Goal: Task Accomplishment & Management: Manage account settings

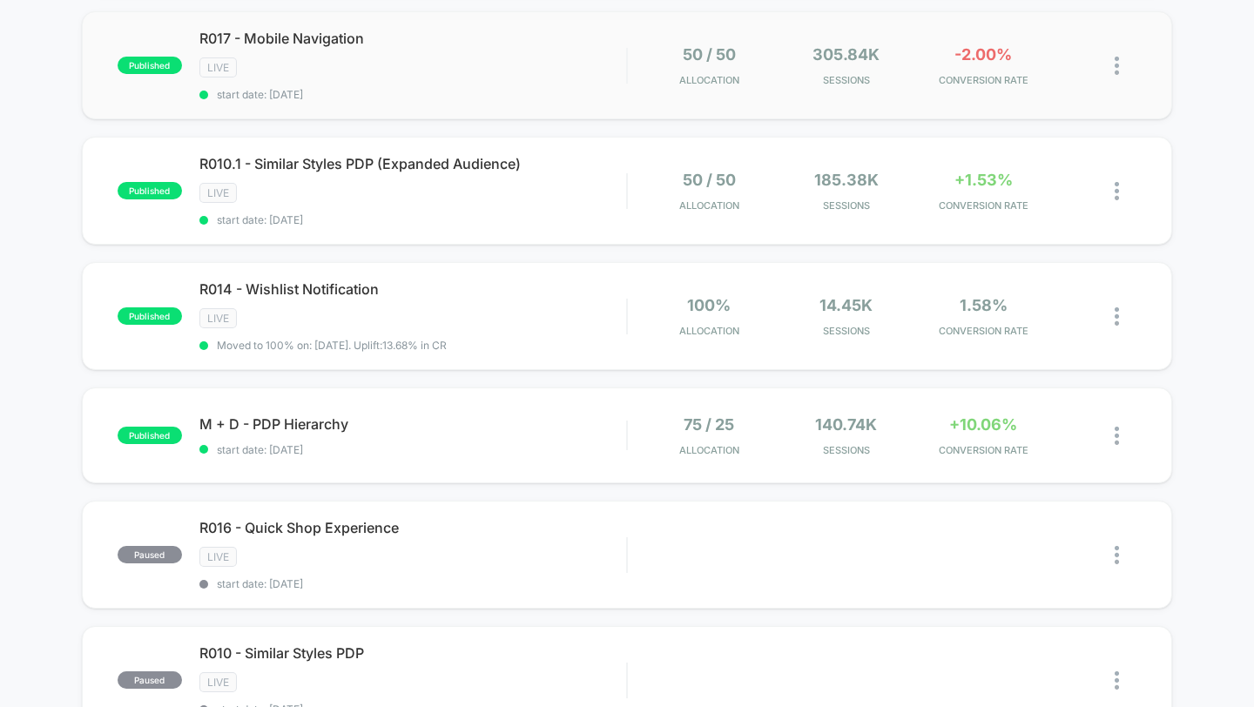
scroll to position [704, 0]
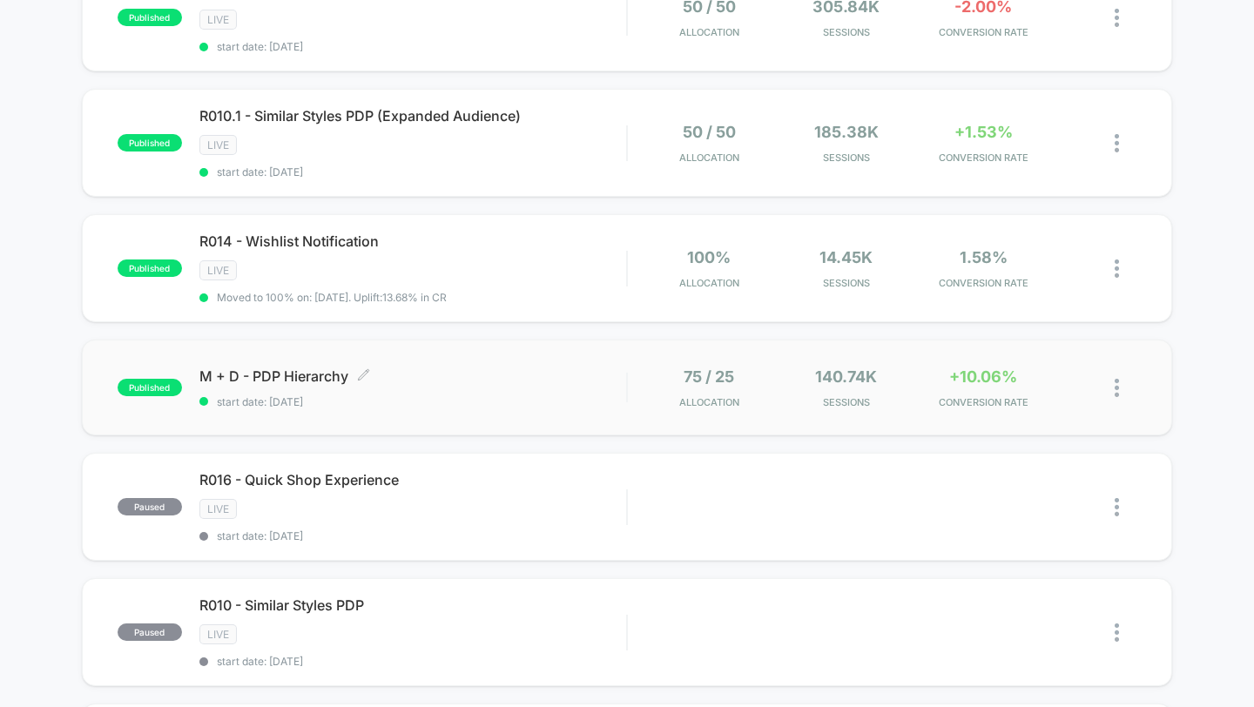
click at [508, 395] on span "start date: [DATE]" at bounding box center [413, 401] width 428 height 13
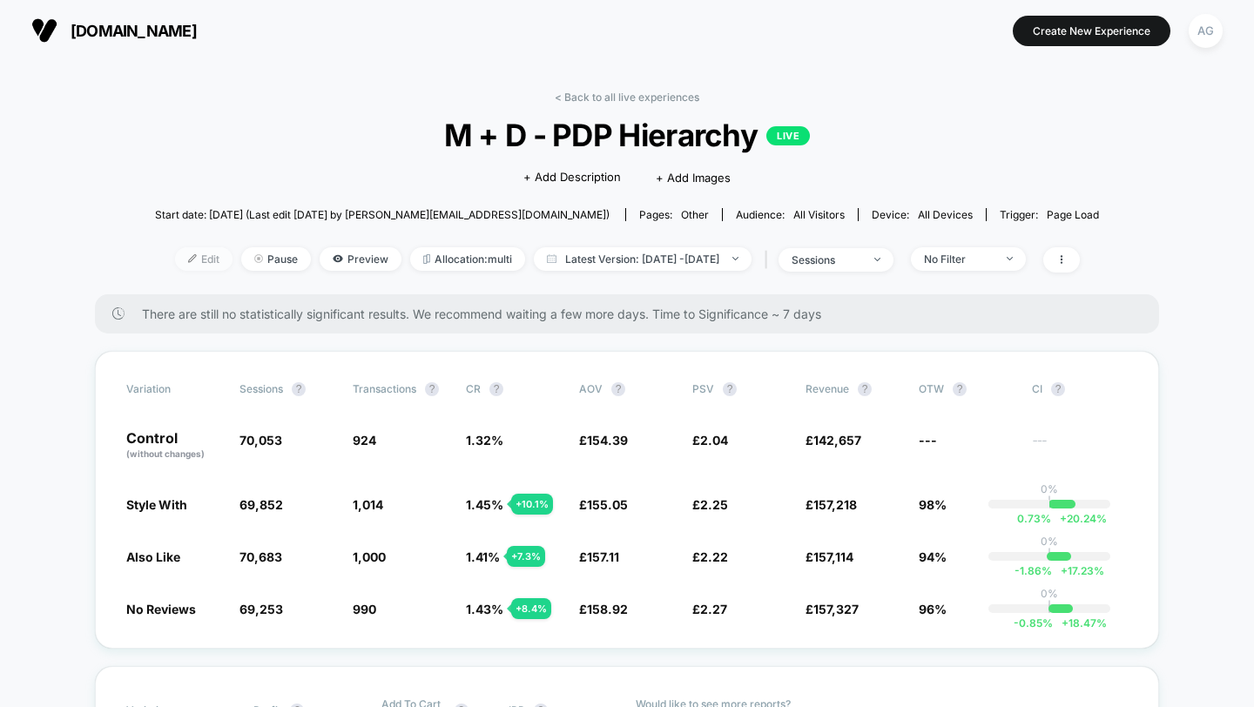
click at [175, 260] on span "Edit" at bounding box center [203, 259] width 57 height 24
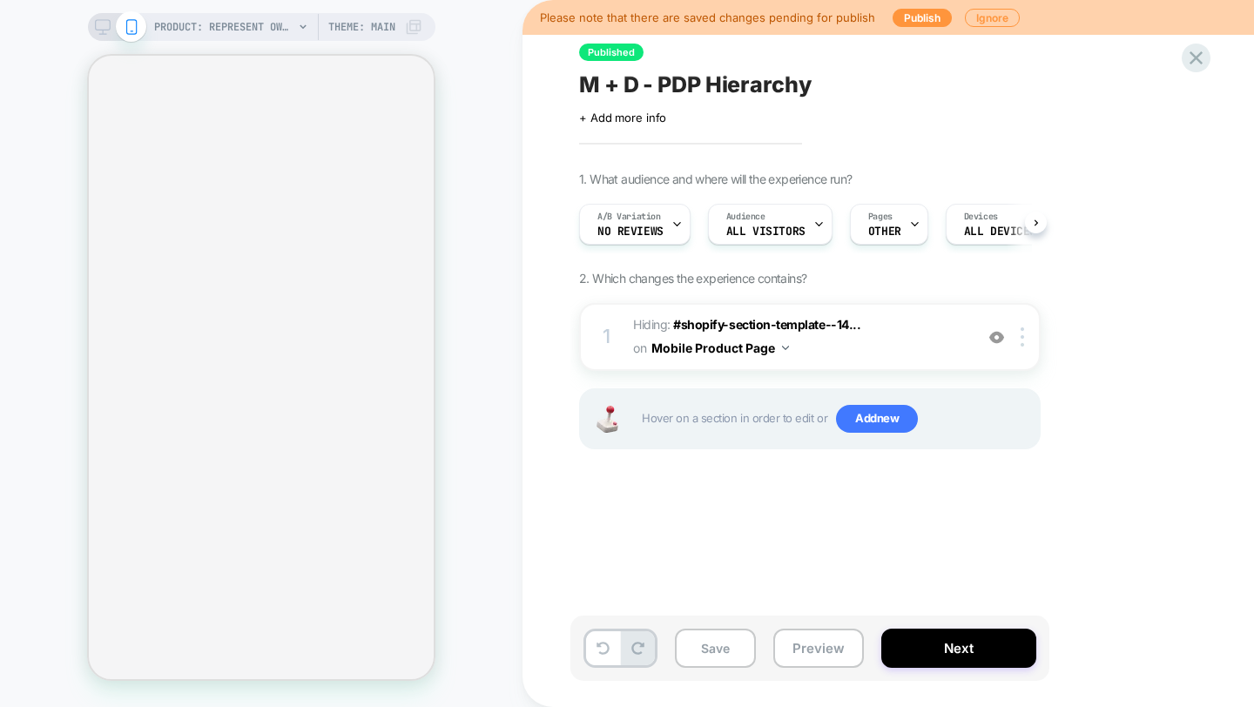
scroll to position [0, 1]
click at [645, 213] on span "A/B Variation" at bounding box center [629, 217] width 64 height 12
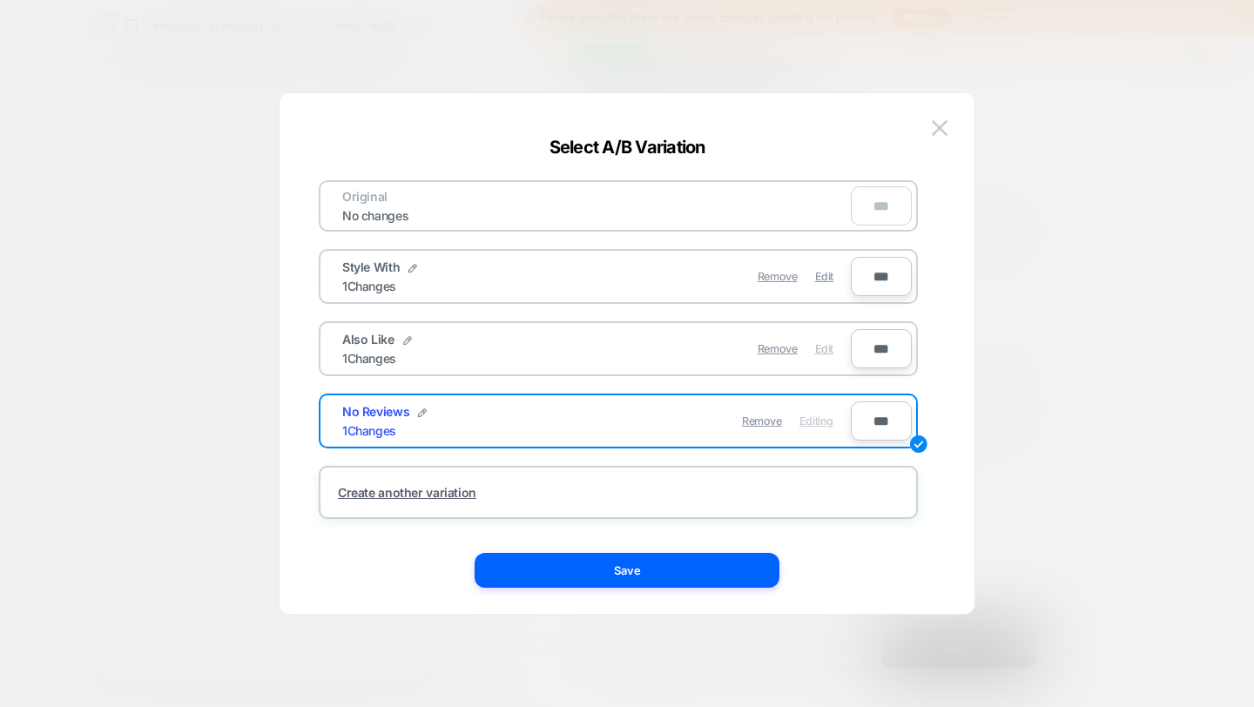
click at [824, 350] on span "Edit" at bounding box center [824, 348] width 18 height 13
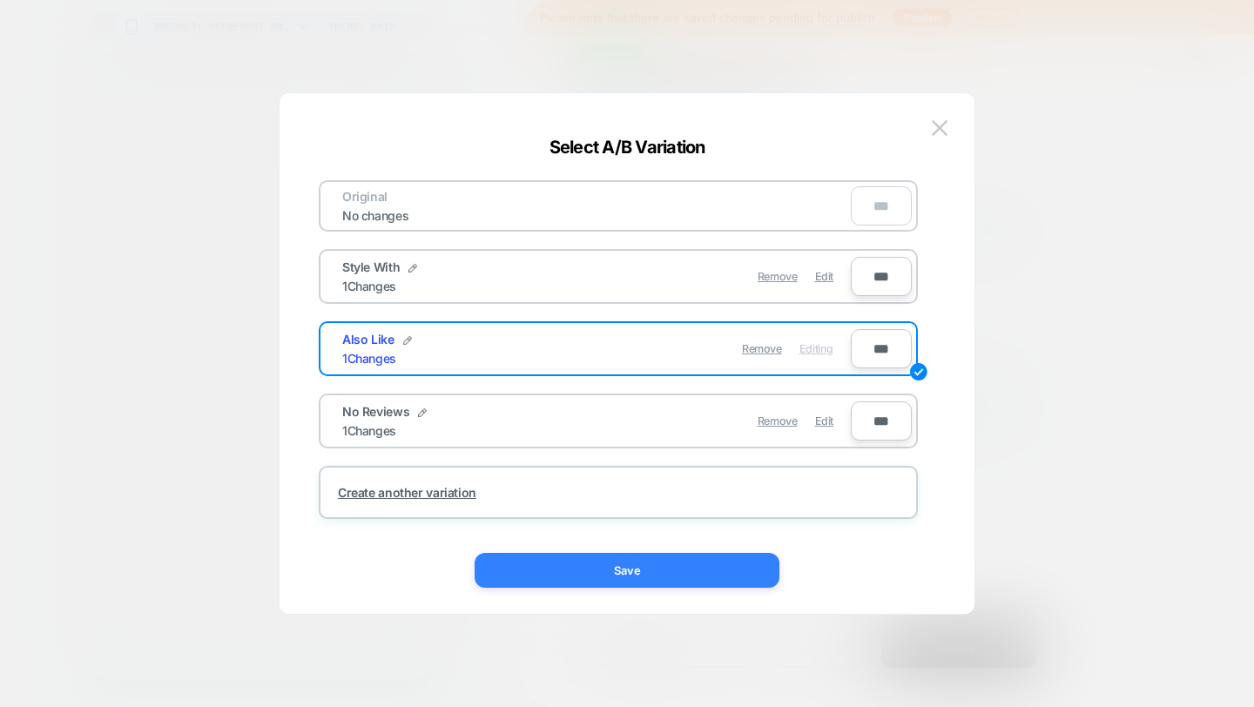
click at [643, 582] on button "Save" at bounding box center [627, 570] width 305 height 35
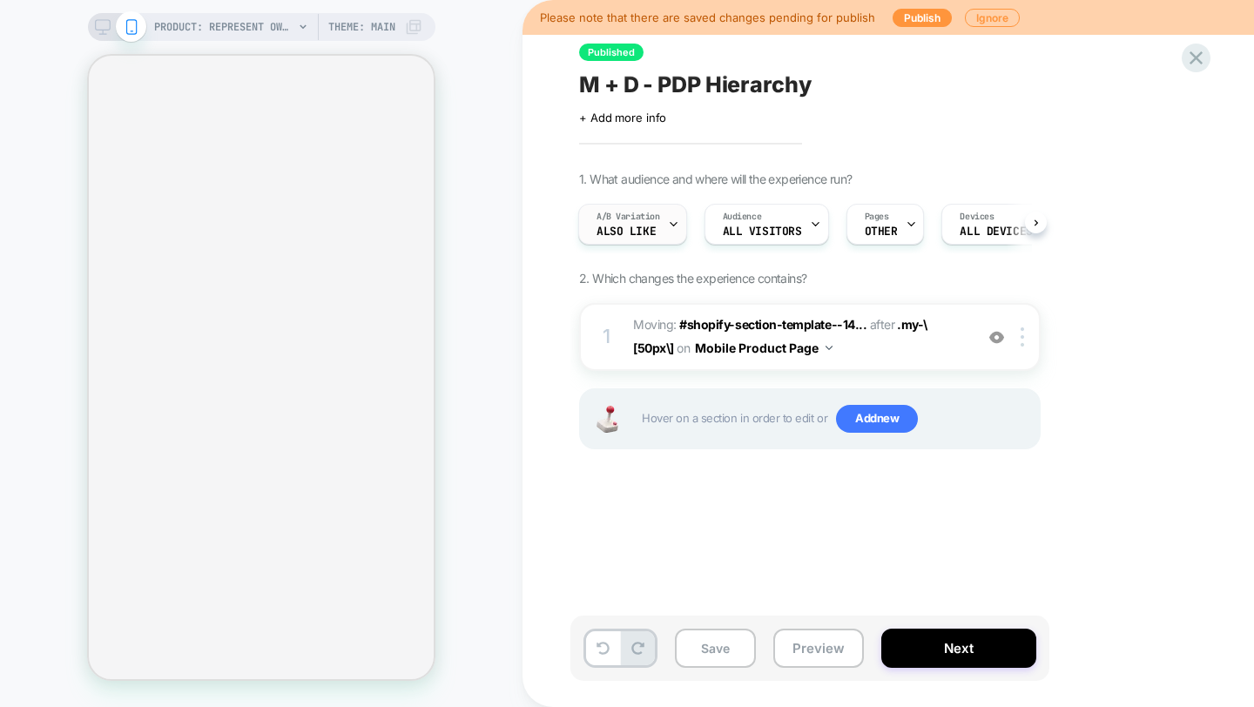
click at [663, 228] on div "A/B Variation Also Like" at bounding box center [628, 224] width 98 height 39
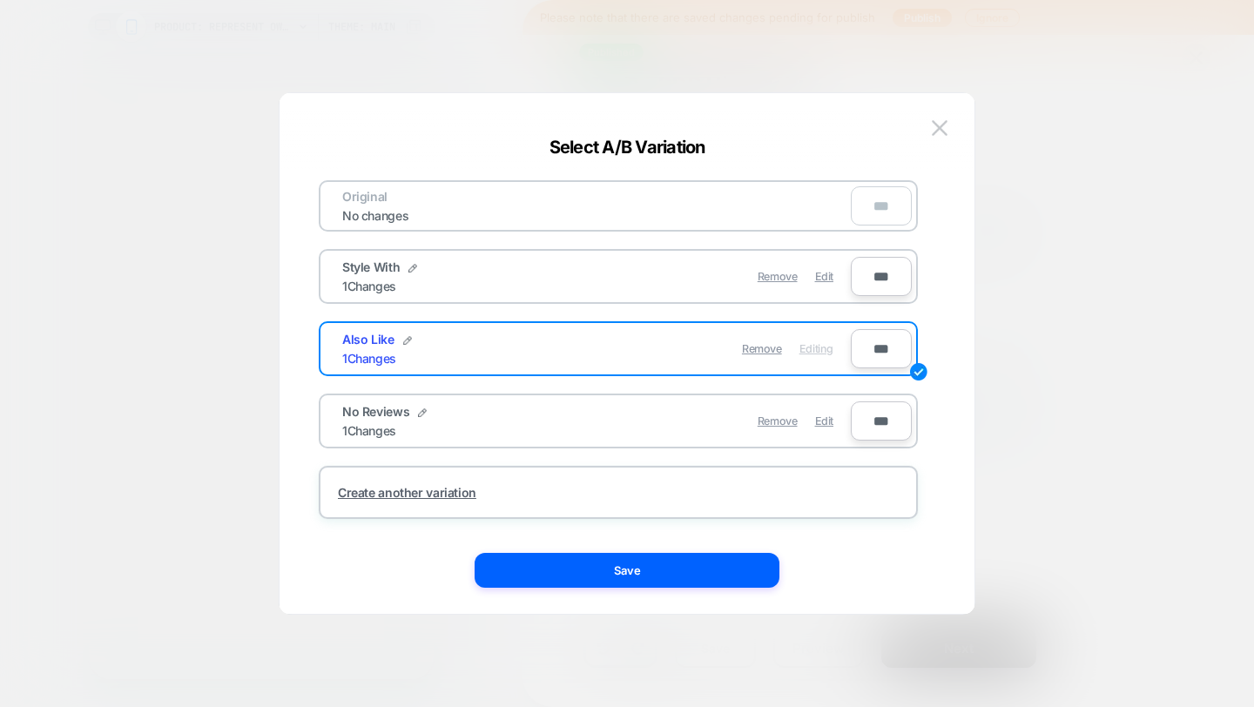
click at [1040, 165] on div at bounding box center [627, 353] width 1254 height 707
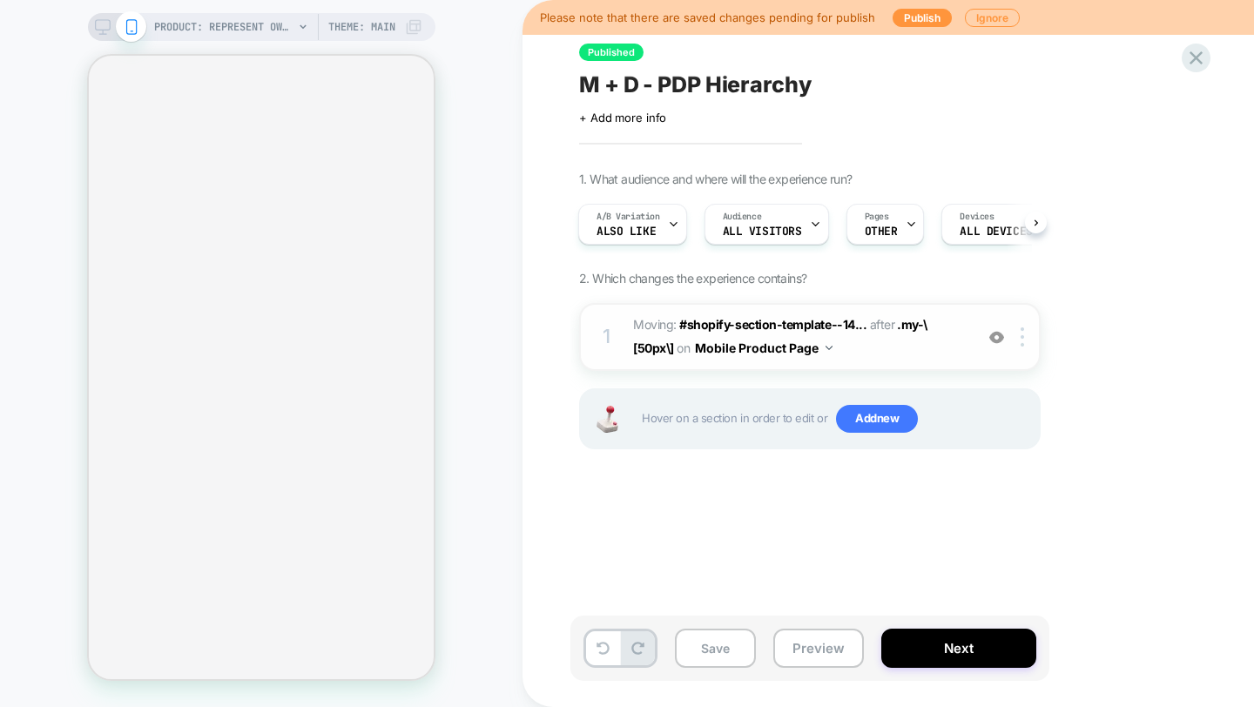
click at [903, 356] on span "Moving: #shopify-section-template--14... #shopify-section-template--14866265473…" at bounding box center [799, 337] width 332 height 47
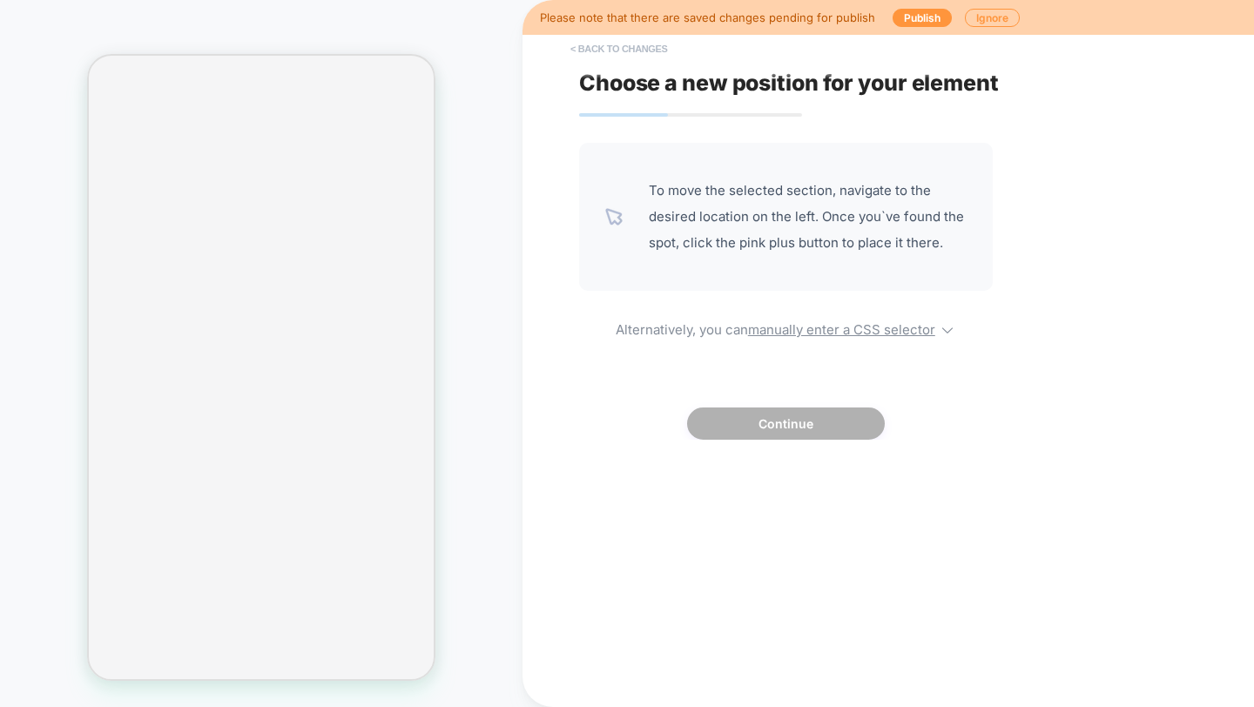
click at [624, 52] on button "< Back to changes" at bounding box center [619, 49] width 115 height 28
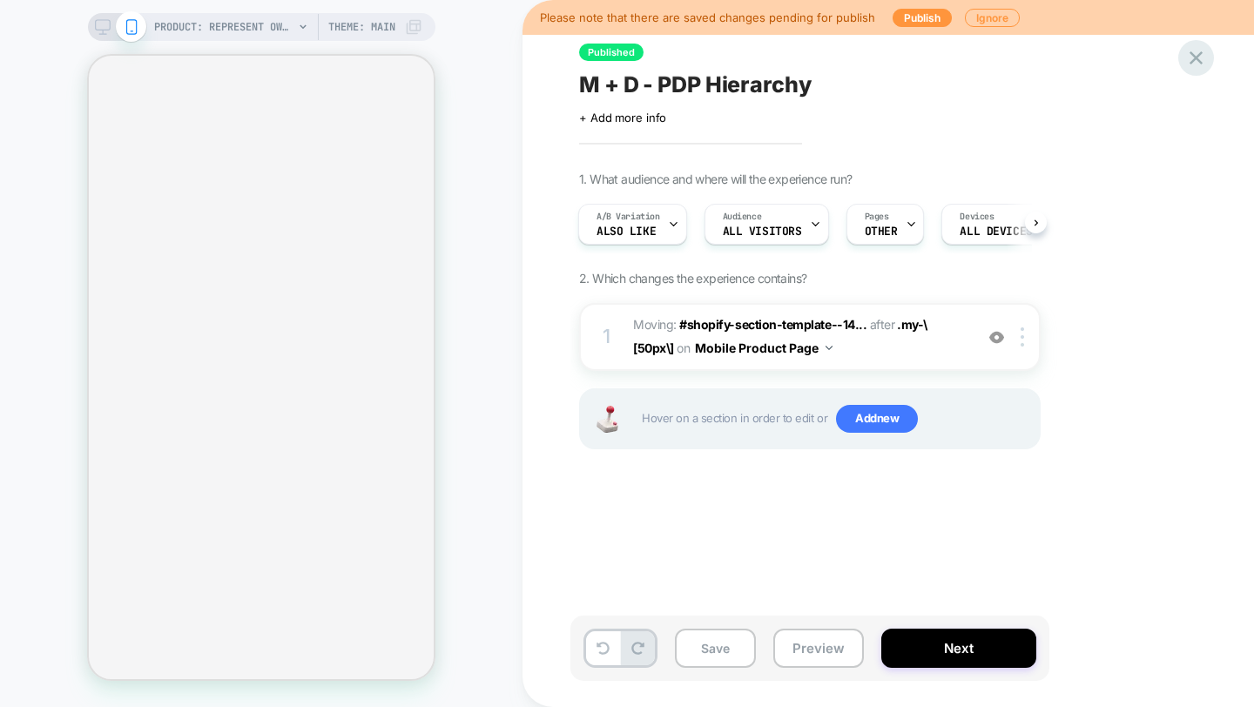
click at [1204, 68] on icon at bounding box center [1197, 58] width 24 height 24
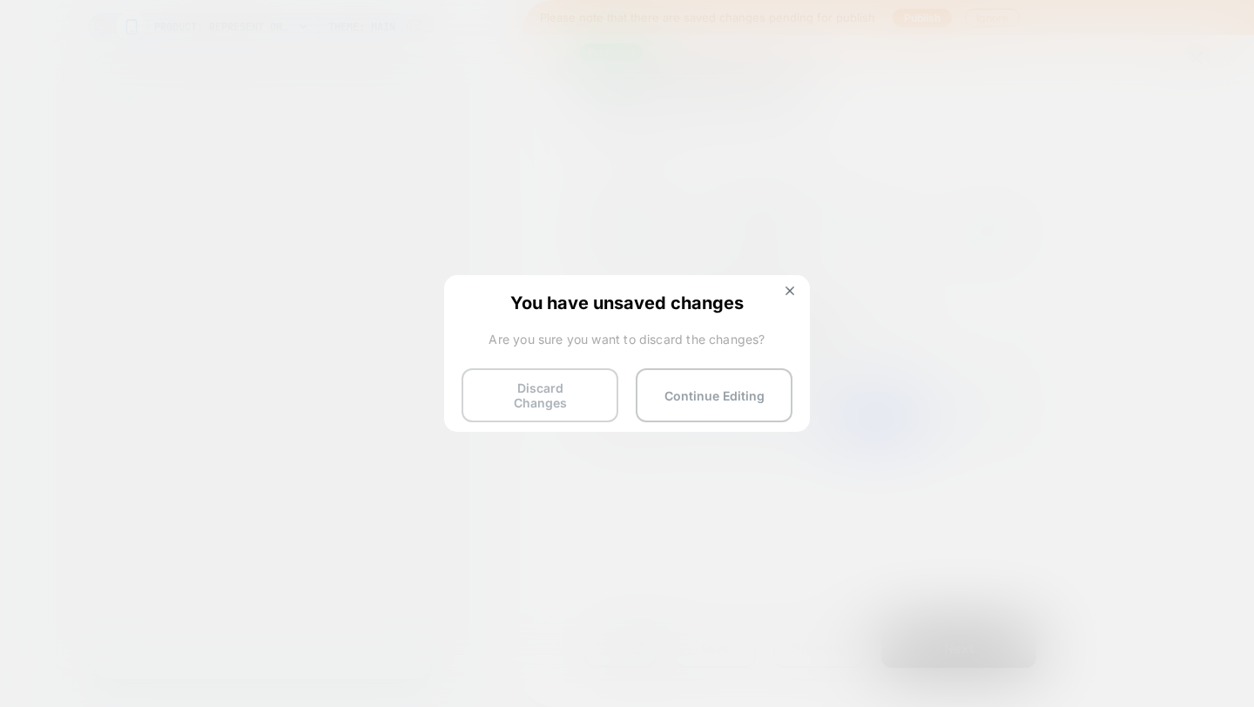
click at [508, 399] on button "Discard Changes" at bounding box center [540, 395] width 157 height 54
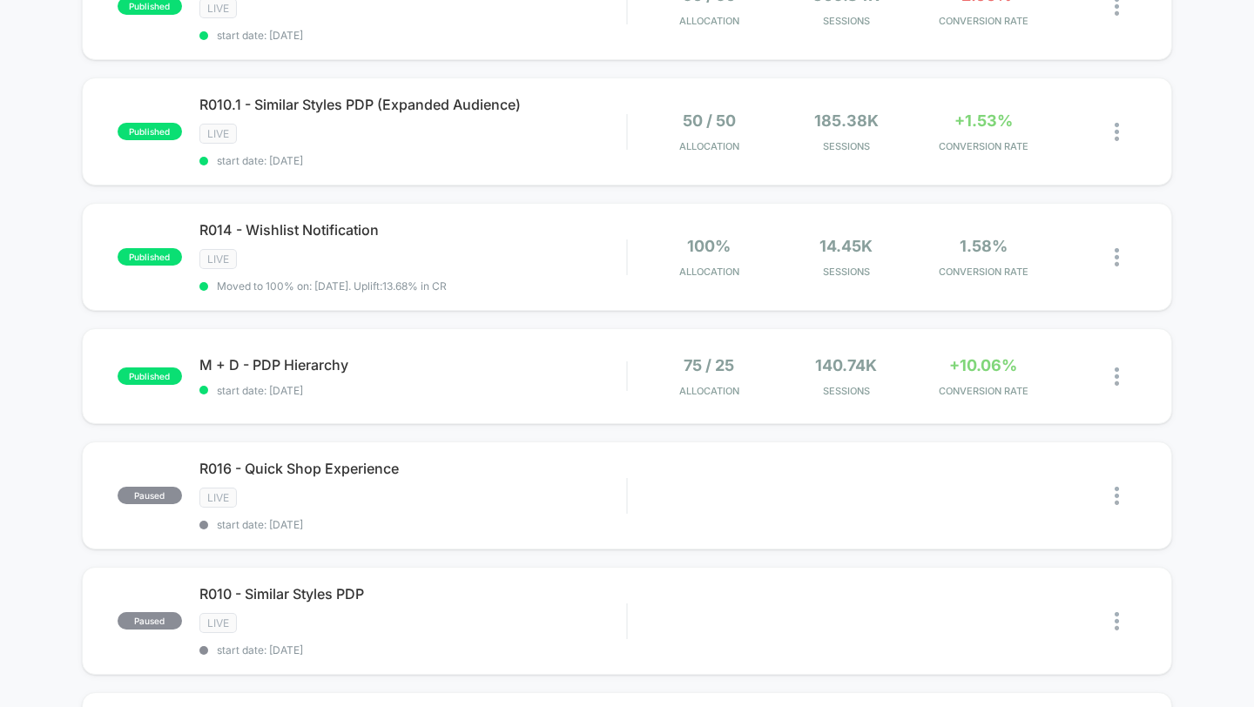
scroll to position [726, 0]
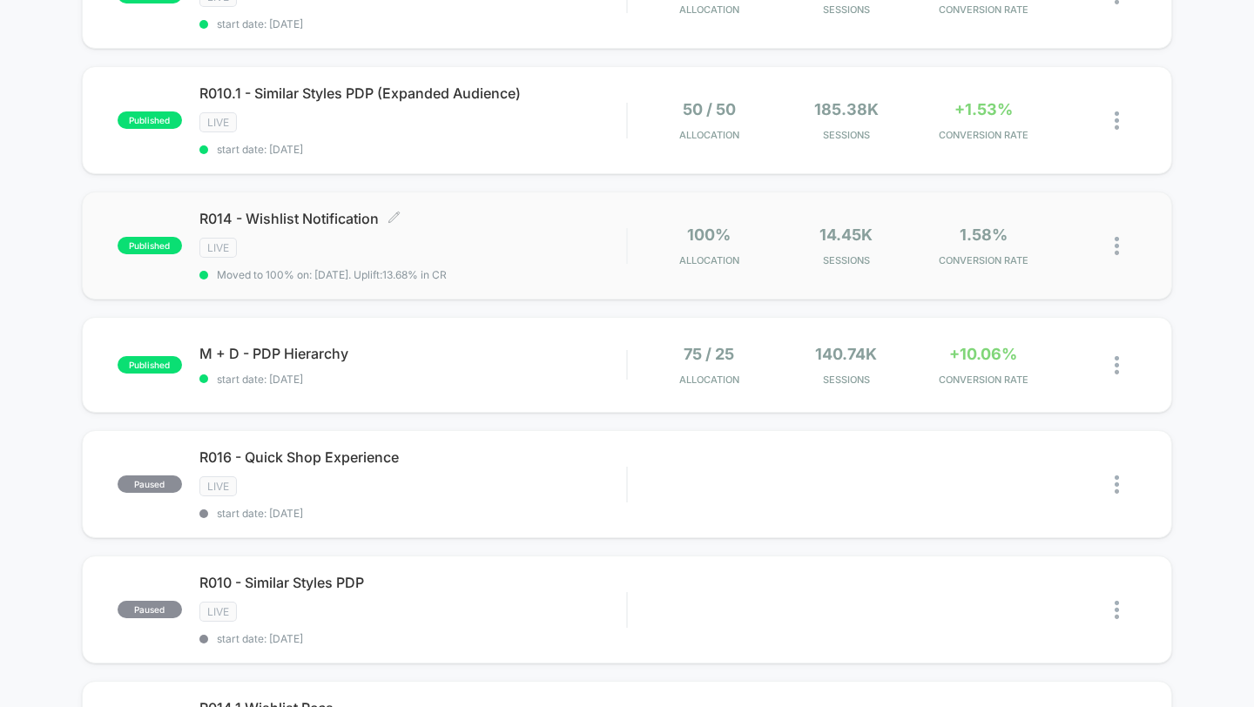
click at [579, 256] on div "R014 - Wishlist Notification Click to edit experience details Click to edit exp…" at bounding box center [413, 245] width 428 height 71
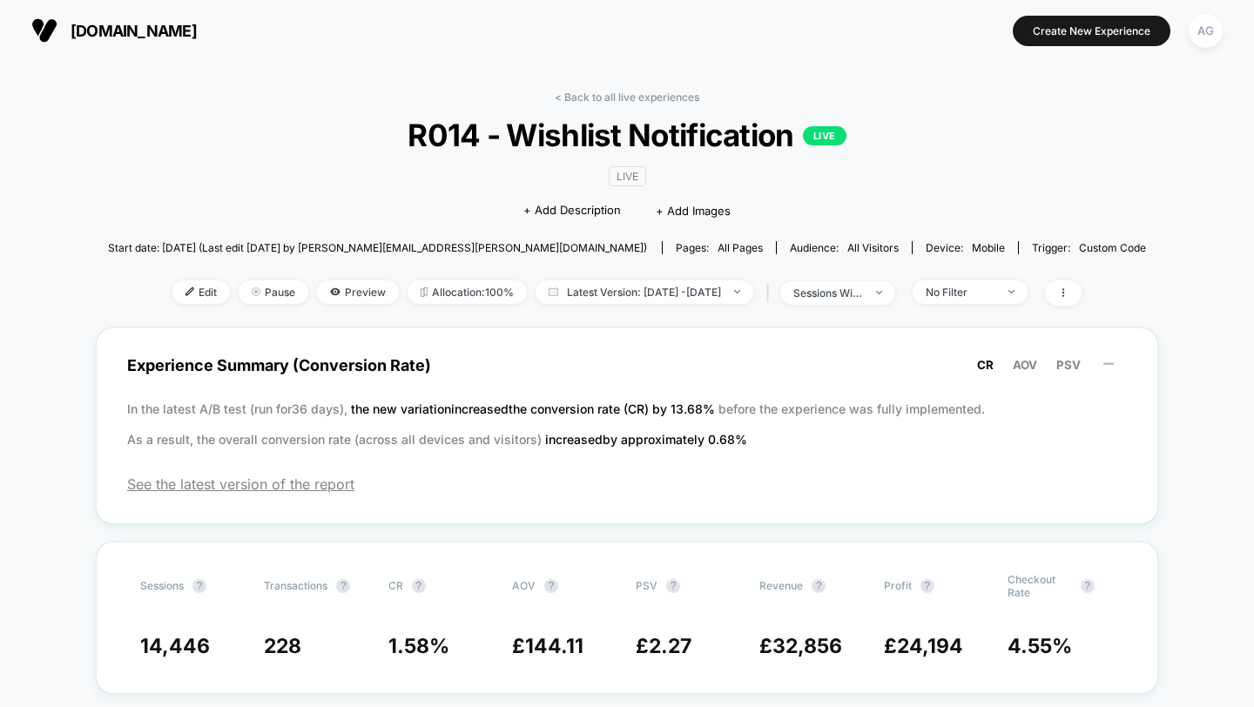
click at [620, 105] on div "< Back to all live experiences R014 - Wishlist Notification LIVE LIVE Click to …" at bounding box center [627, 209] width 1039 height 237
click at [629, 91] on link "< Back to all live experiences" at bounding box center [627, 97] width 145 height 13
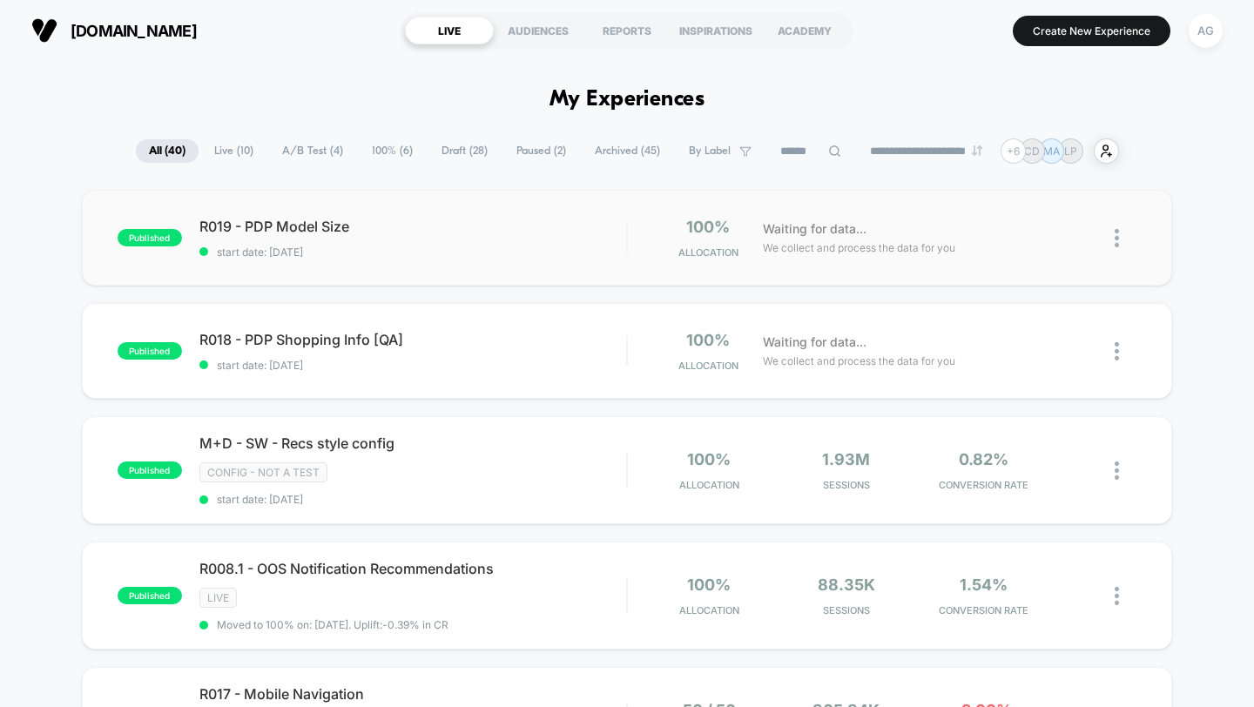
click at [462, 267] on div "published R019 - PDP Model Size start date: 9/19/2025 100% Allocation Waiting f…" at bounding box center [627, 238] width 1091 height 96
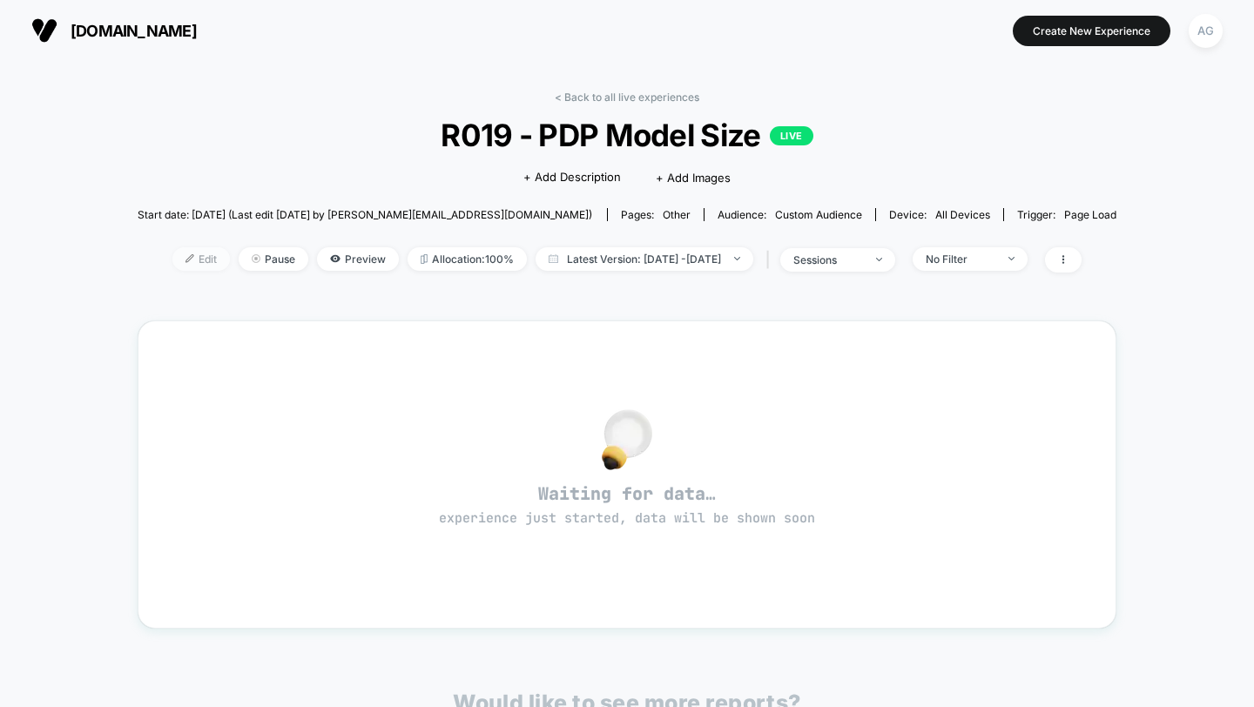
click at [172, 258] on span "Edit" at bounding box center [200, 259] width 57 height 24
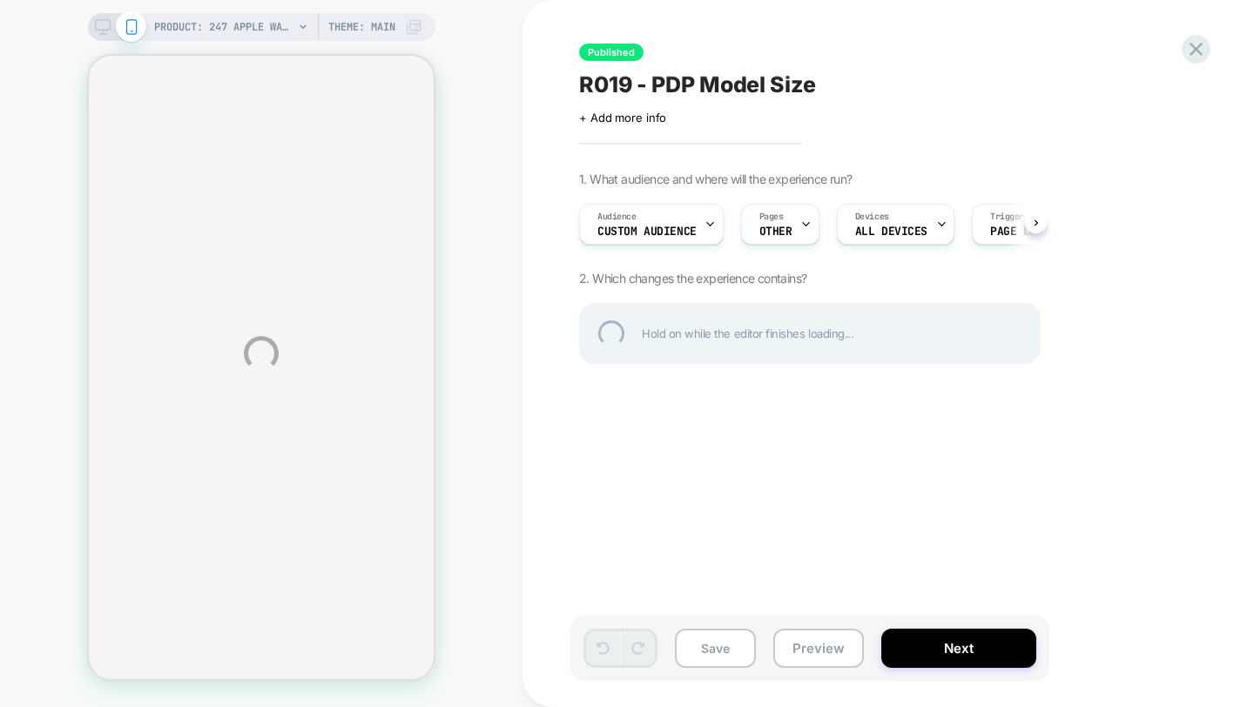
click at [671, 227] on div "PRODUCT: 247 Apple Watch Strap - Black Reflective PRODUCT: 247 Apple Watch Stra…" at bounding box center [627, 353] width 1254 height 707
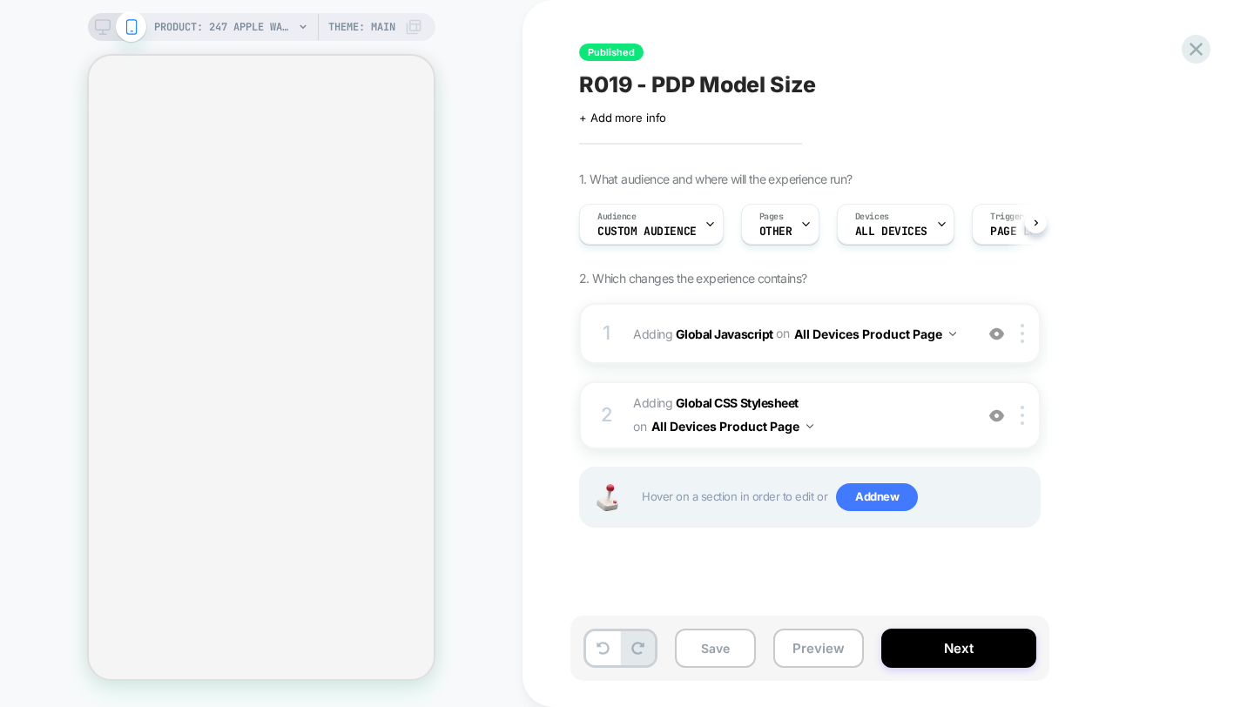
scroll to position [0, 1]
click at [1193, 42] on icon at bounding box center [1197, 49] width 24 height 24
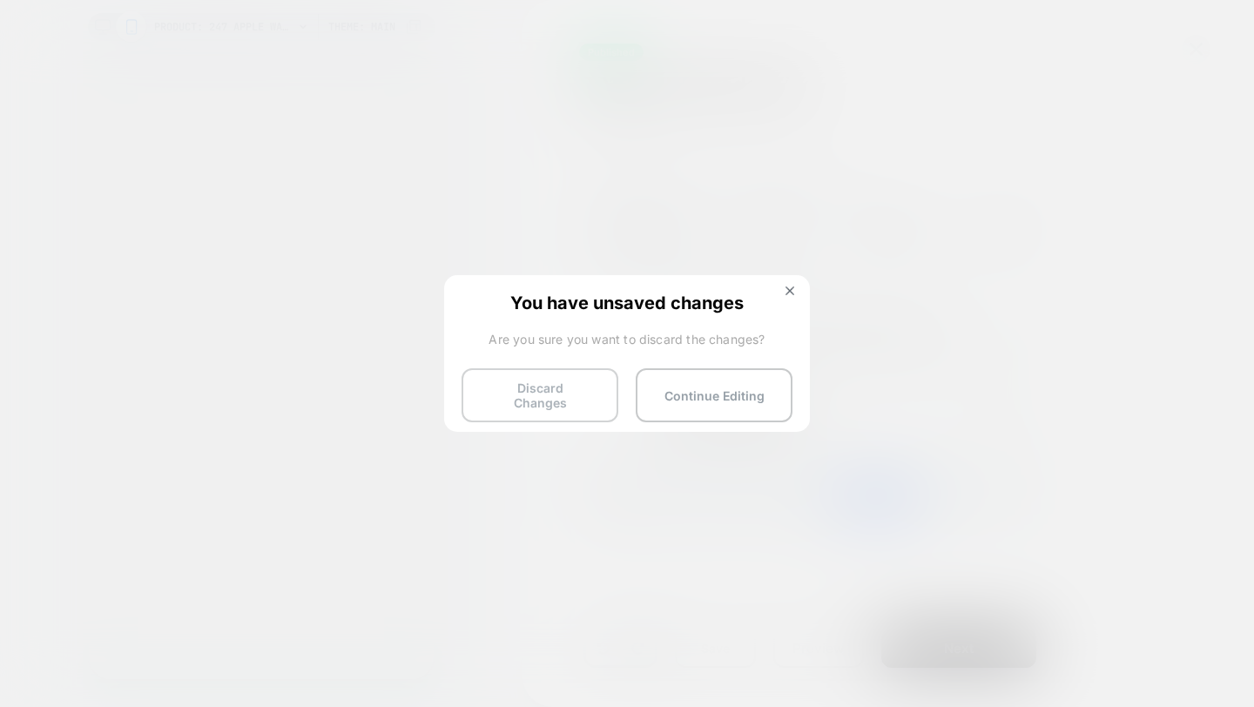
click at [490, 387] on button "Discard Changes" at bounding box center [540, 395] width 157 height 54
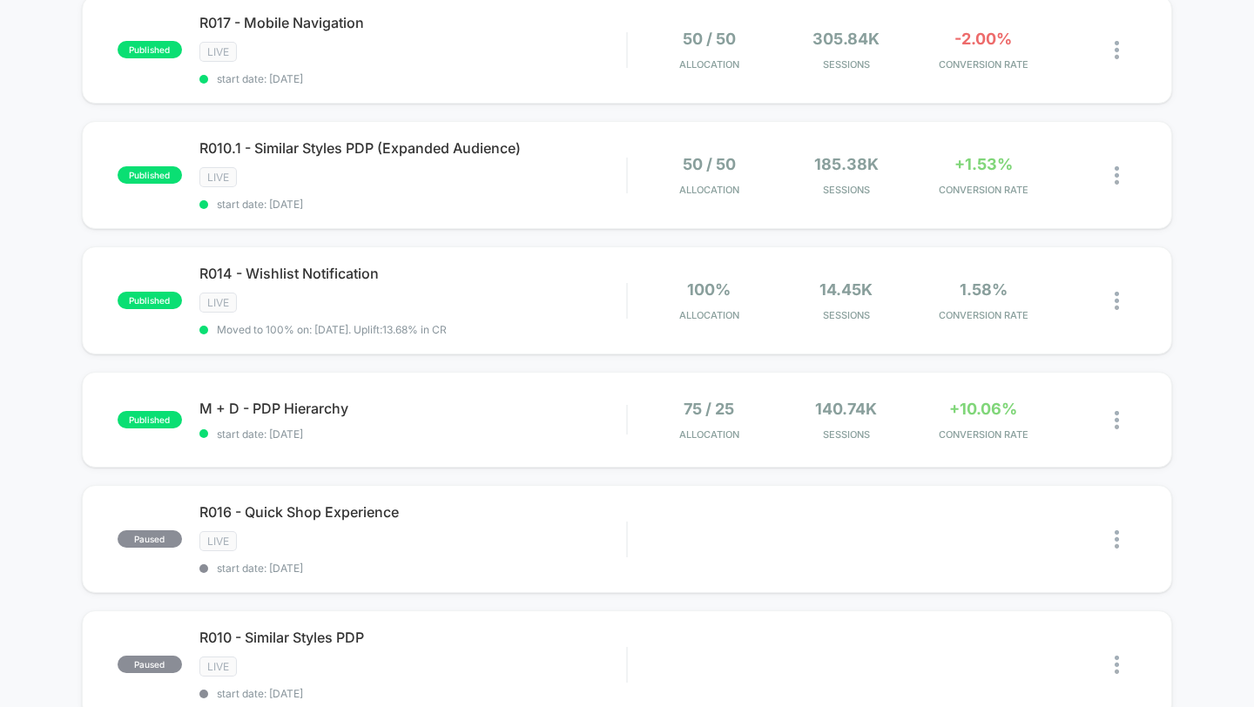
scroll to position [614, 0]
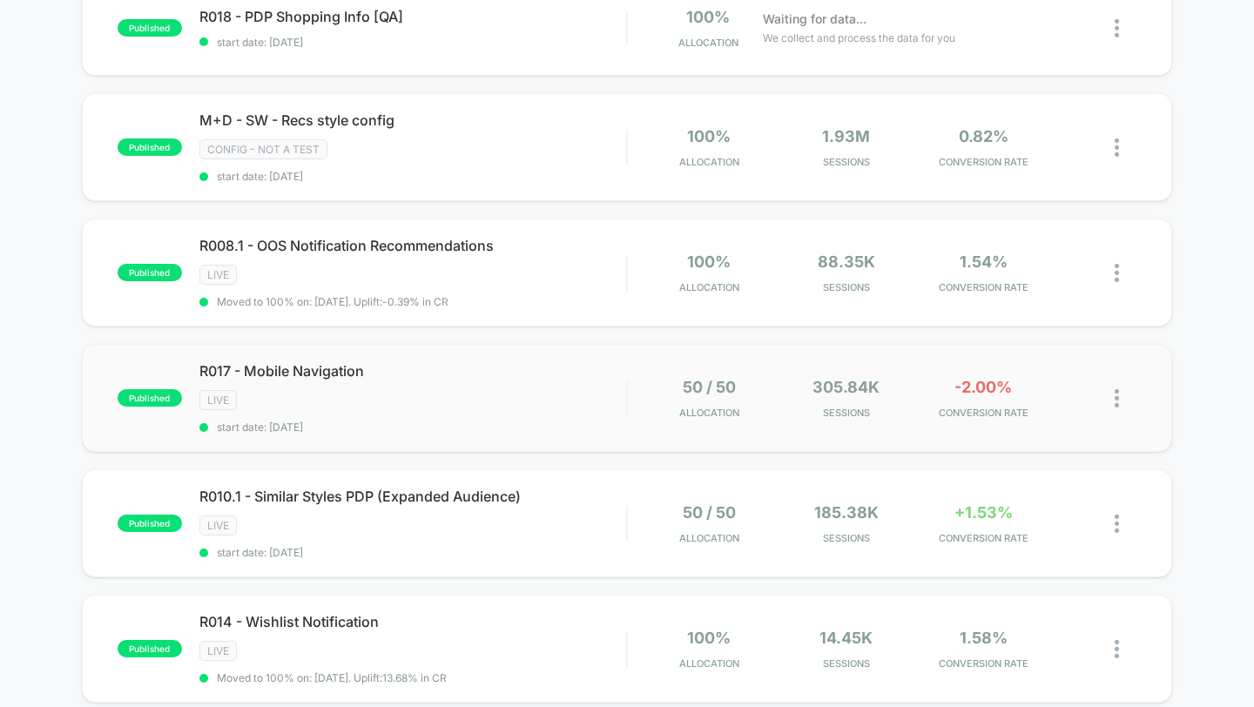
scroll to position [334, 0]
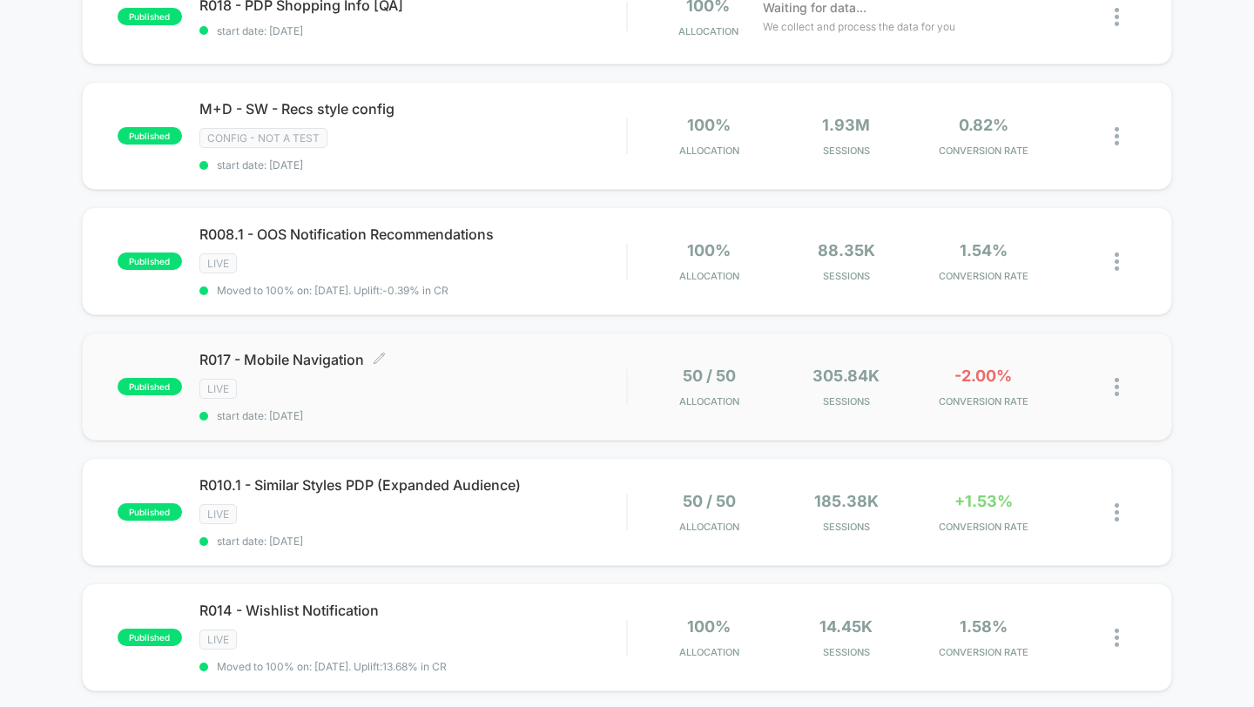
click at [469, 379] on div "LIVE" at bounding box center [413, 389] width 428 height 20
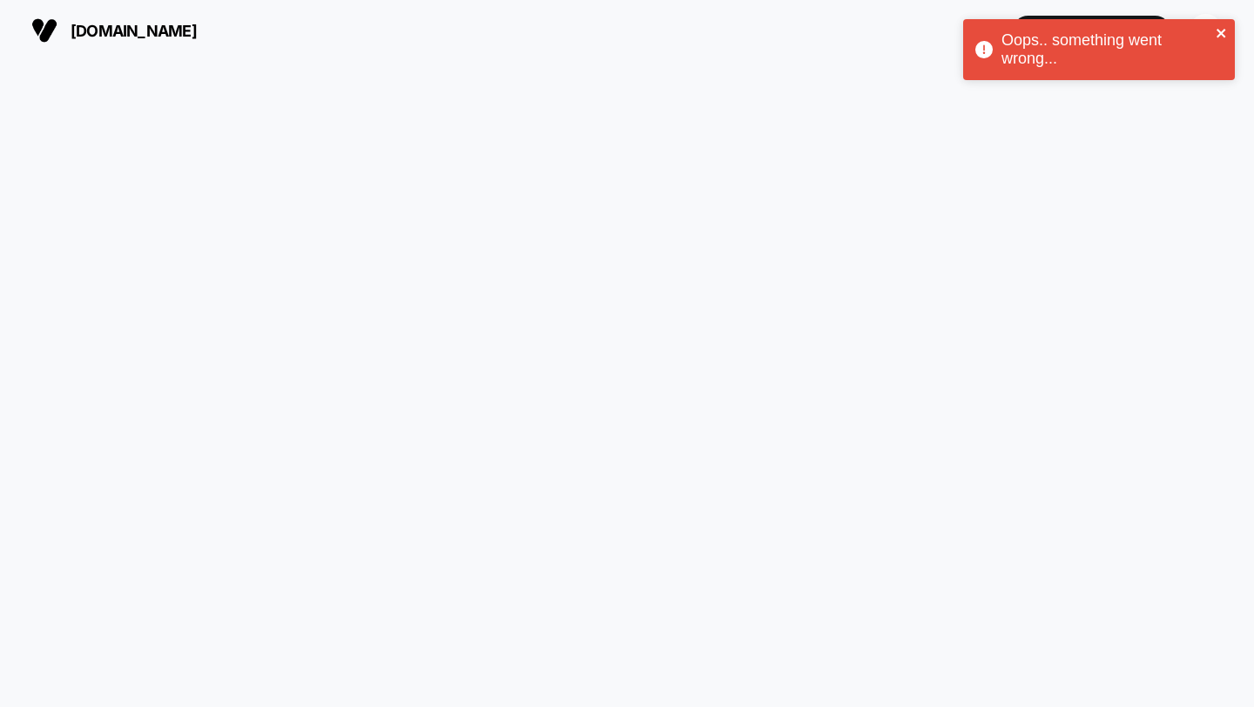
click at [1223, 38] on icon "close" at bounding box center [1222, 33] width 12 height 14
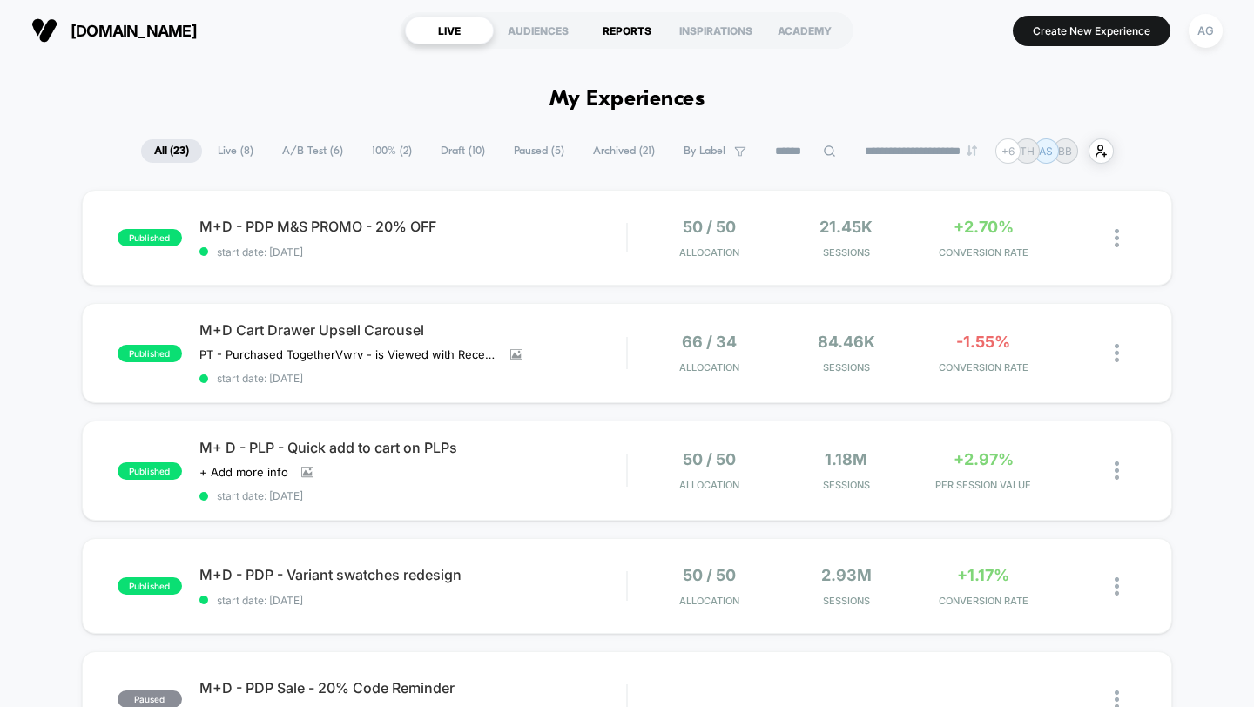
click at [650, 29] on div "REPORTS" at bounding box center [627, 31] width 89 height 28
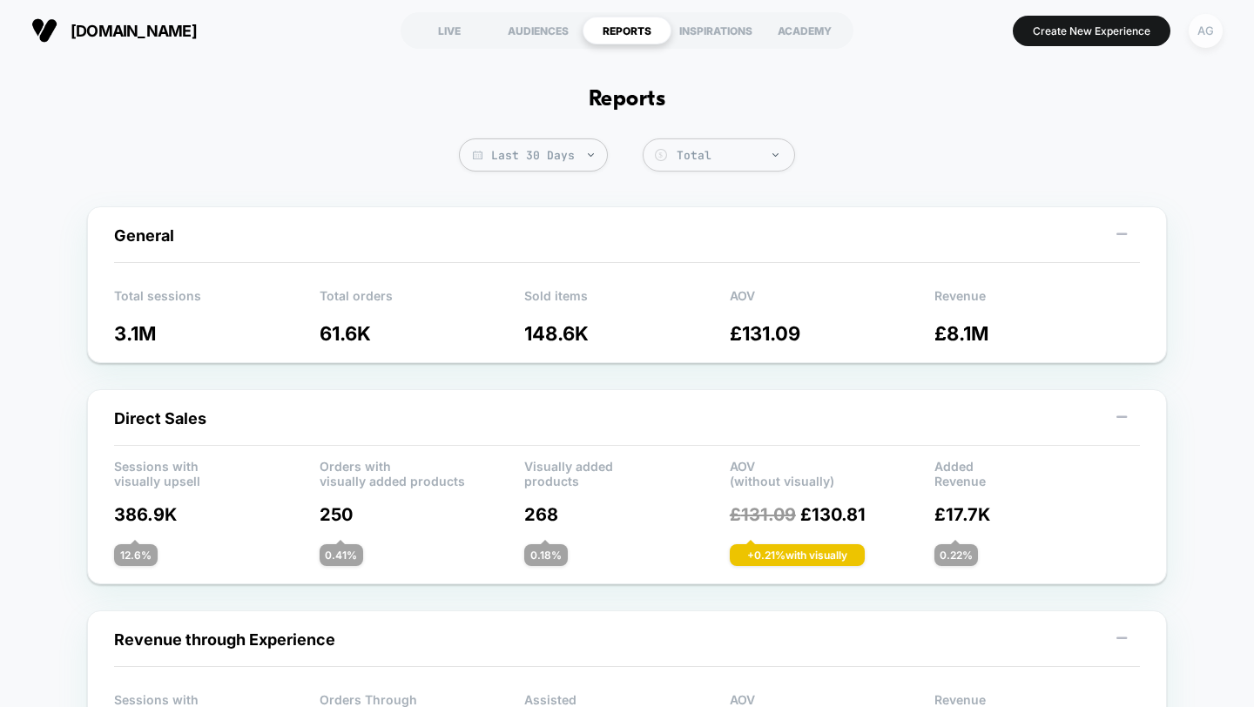
click at [1200, 32] on div "AG" at bounding box center [1206, 31] width 34 height 34
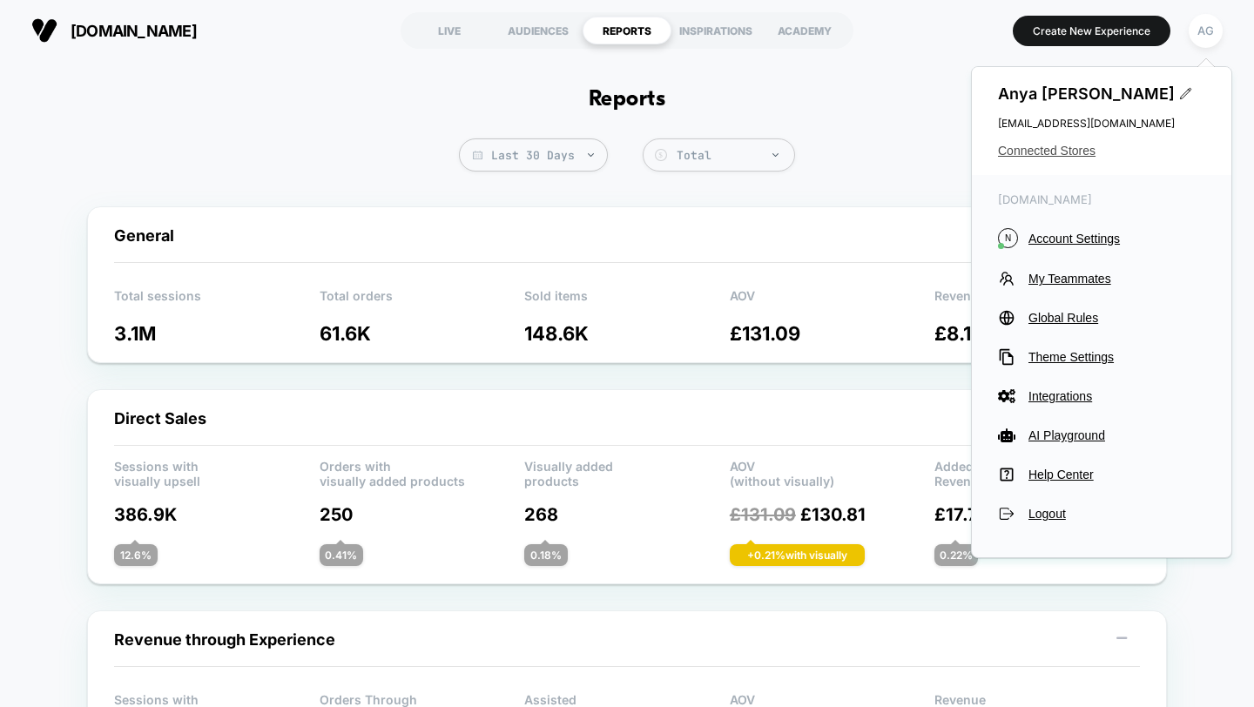
click at [1027, 153] on span "Connected Stores" at bounding box center [1101, 151] width 207 height 14
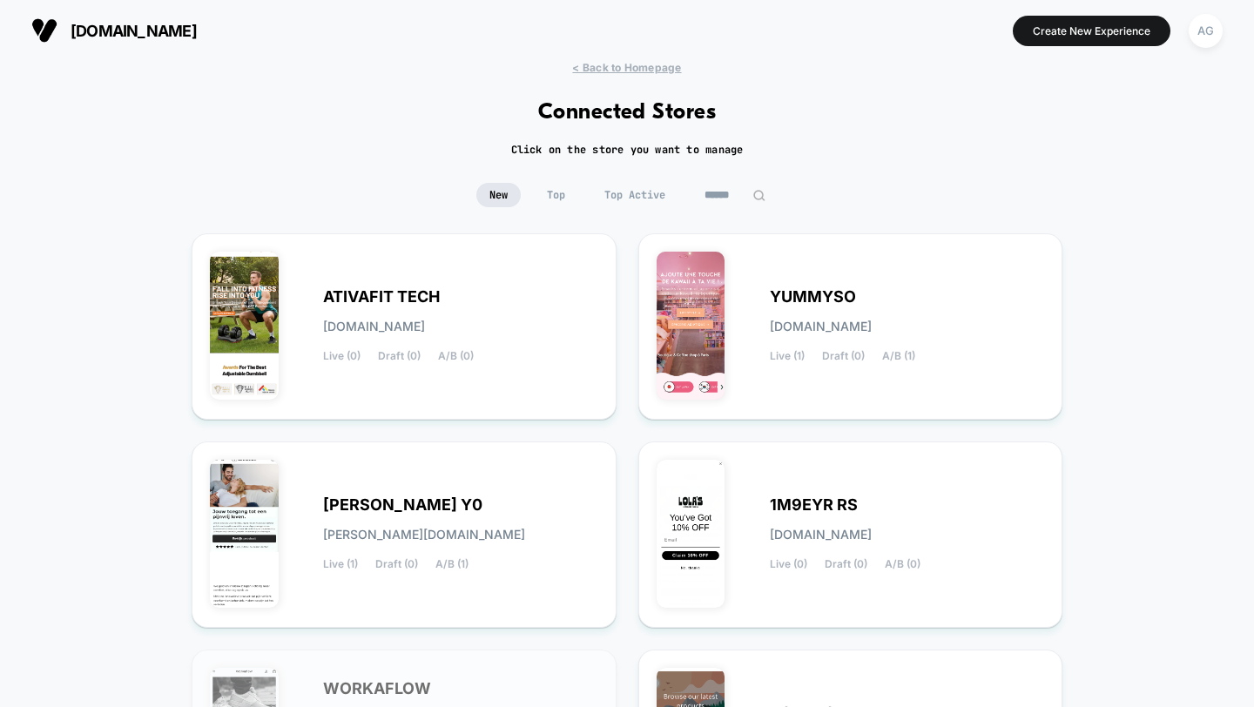
click at [662, 190] on span "Top Active" at bounding box center [634, 195] width 87 height 24
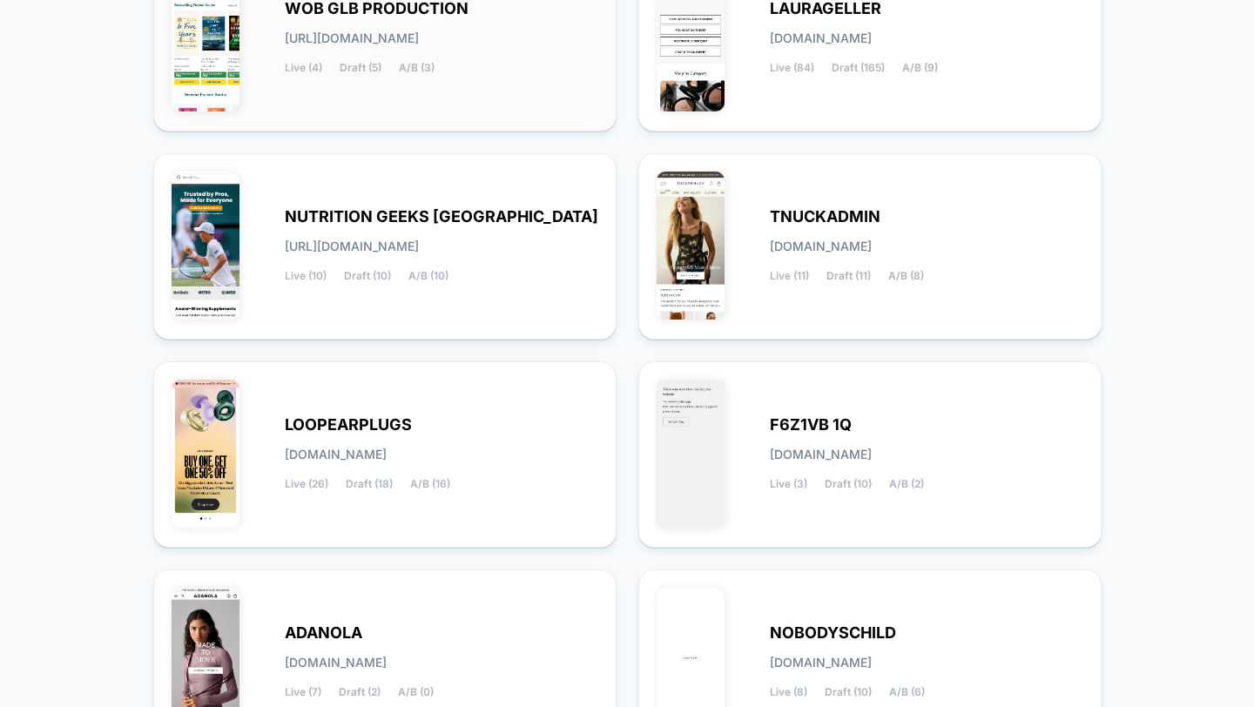
scroll to position [317, 0]
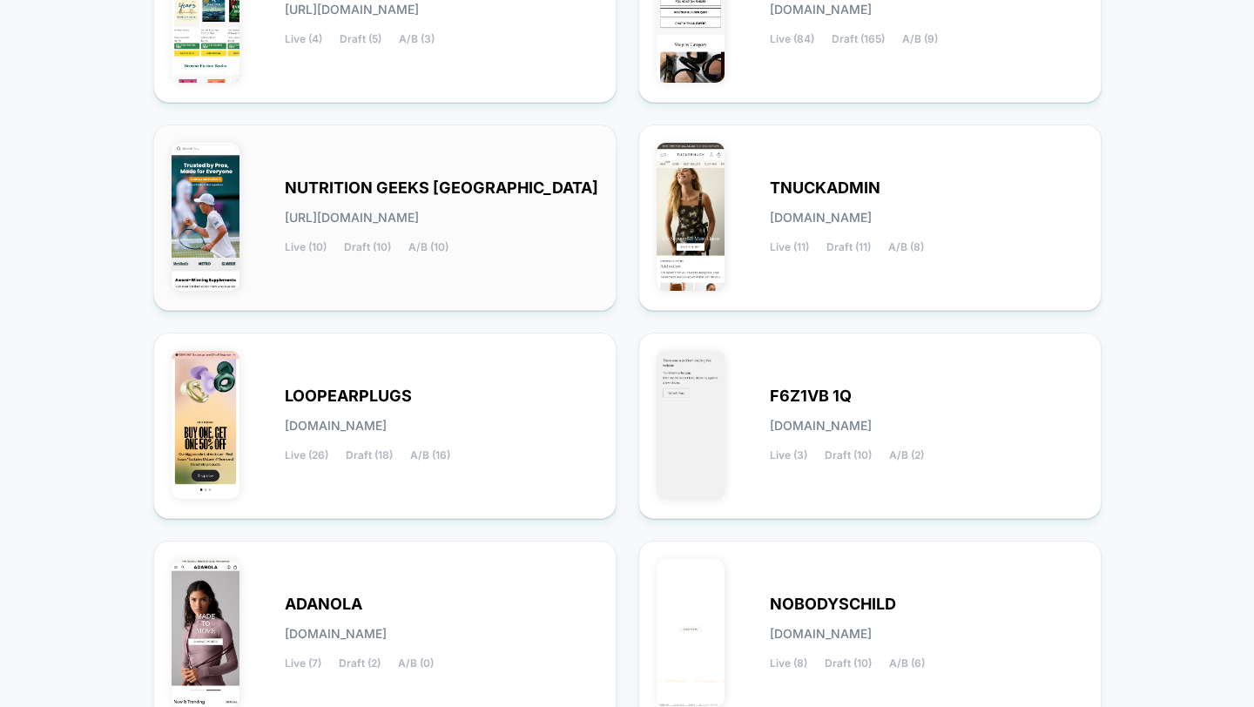
click at [501, 300] on div "NUTRITION GEEKS UK nutrition-geeks_uk.myshopify.com Live (10) Draft (10) A/B (1…" at bounding box center [384, 218] width 463 height 186
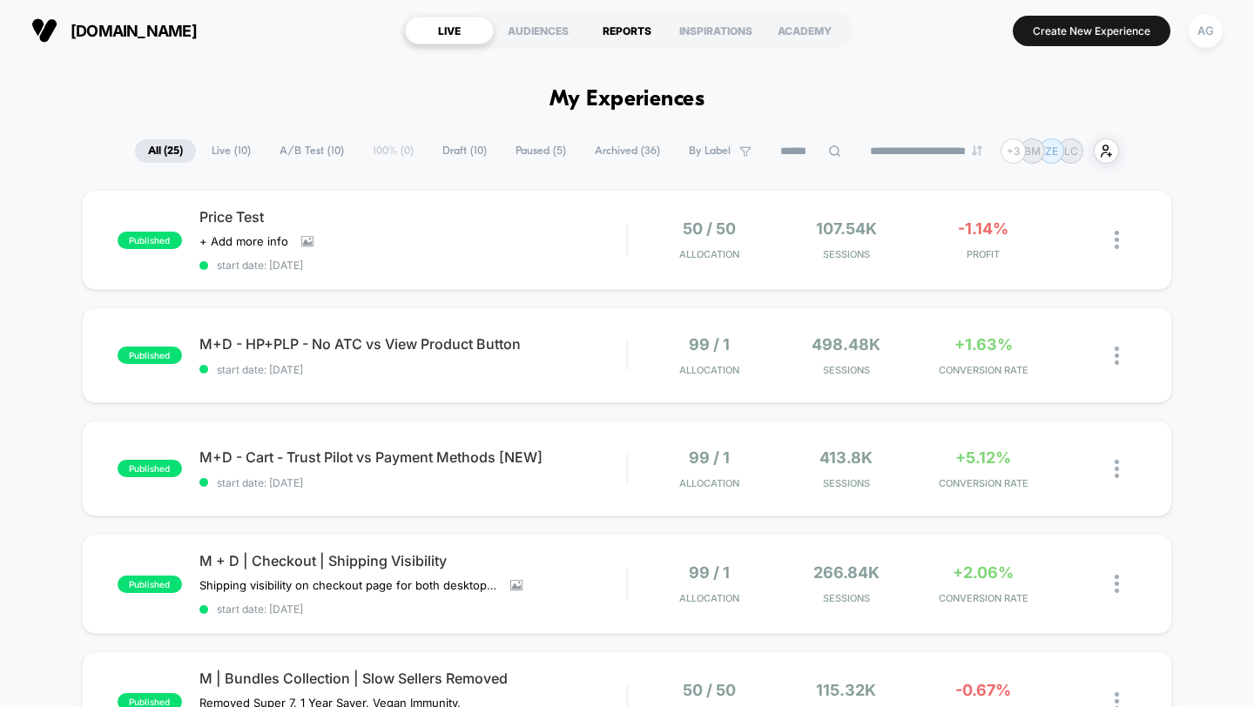
click at [631, 35] on div "REPORTS" at bounding box center [627, 31] width 89 height 28
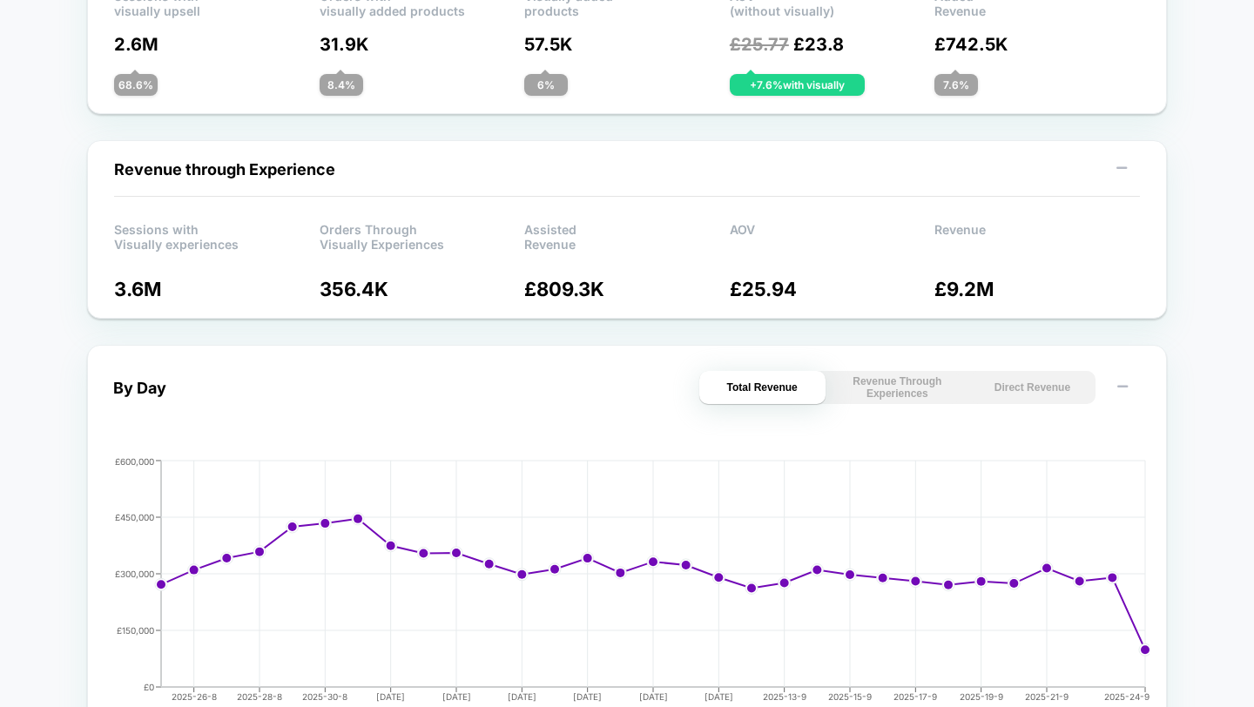
scroll to position [15, 0]
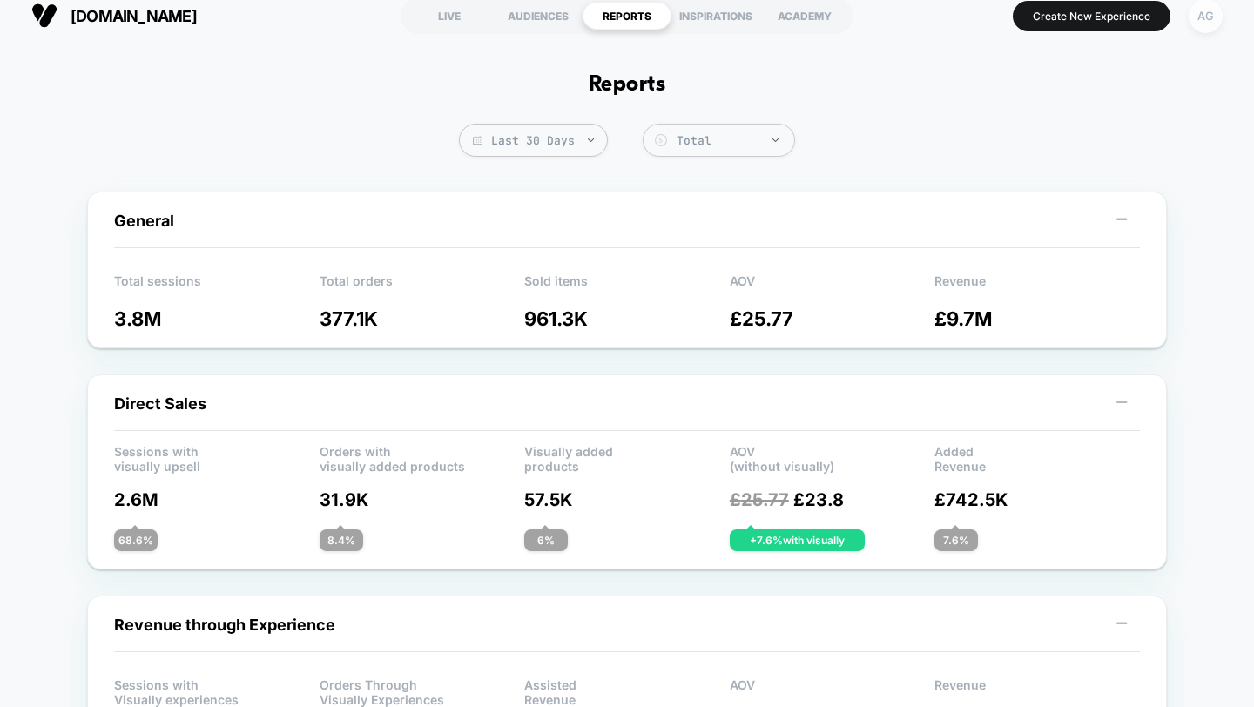
click at [1206, 22] on div "AG" at bounding box center [1206, 16] width 34 height 34
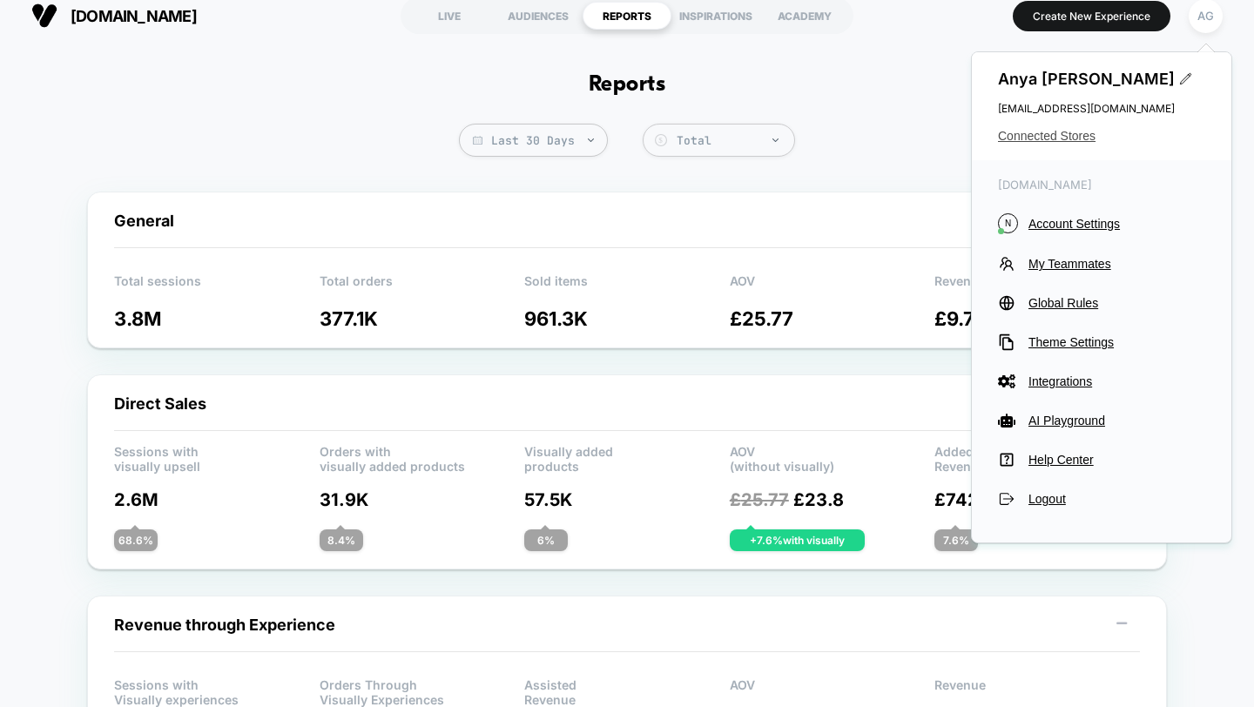
click at [1037, 135] on span "Connected Stores" at bounding box center [1101, 136] width 207 height 14
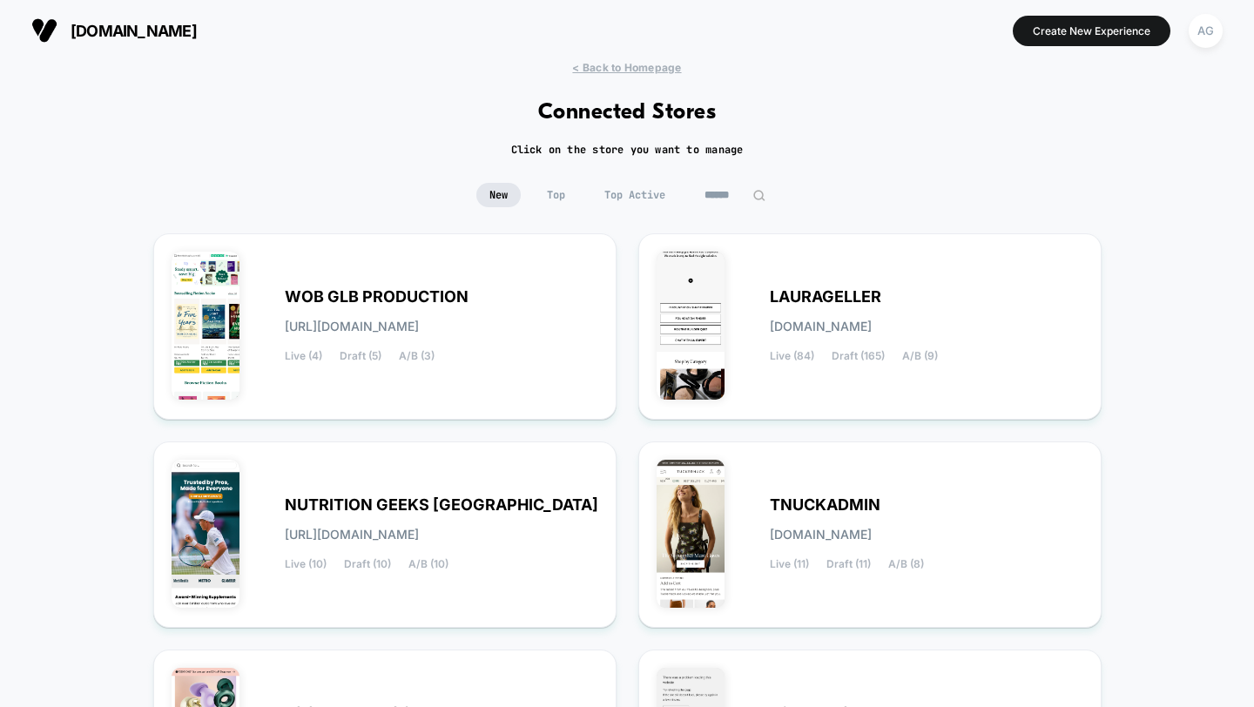
click at [637, 192] on span "Top Active" at bounding box center [634, 195] width 87 height 24
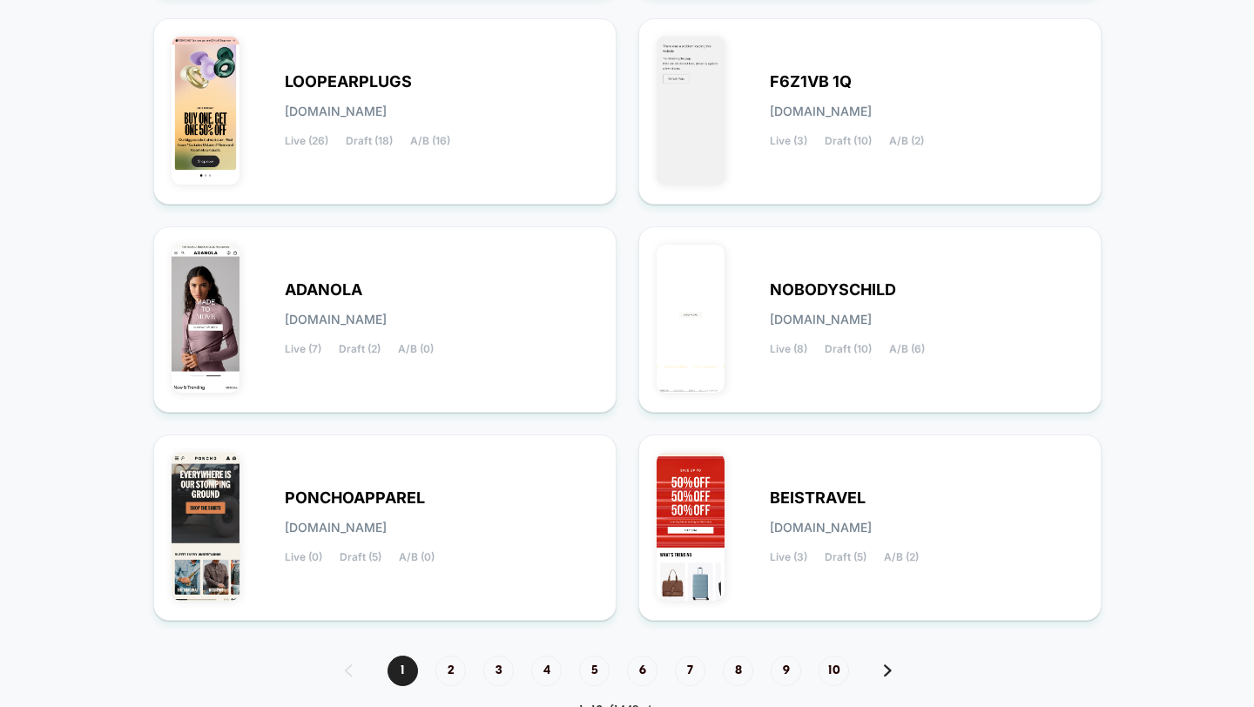
scroll to position [687, 0]
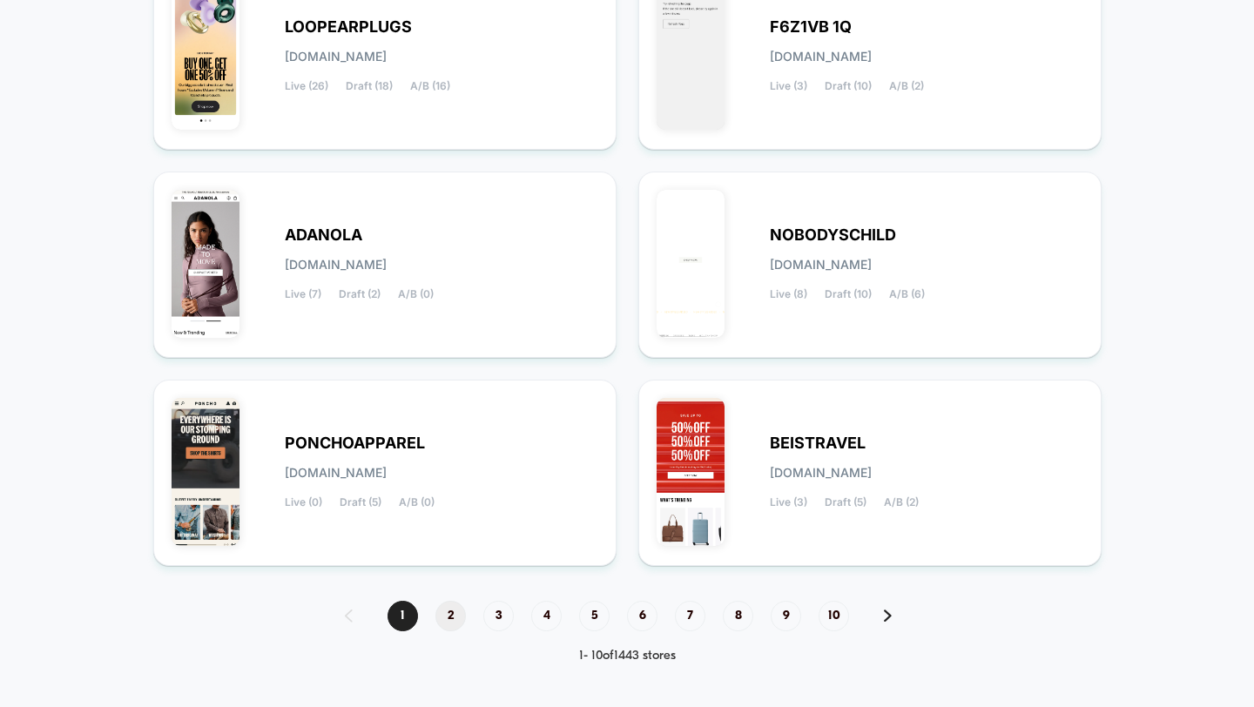
click at [441, 608] on span "2" at bounding box center [450, 616] width 30 height 30
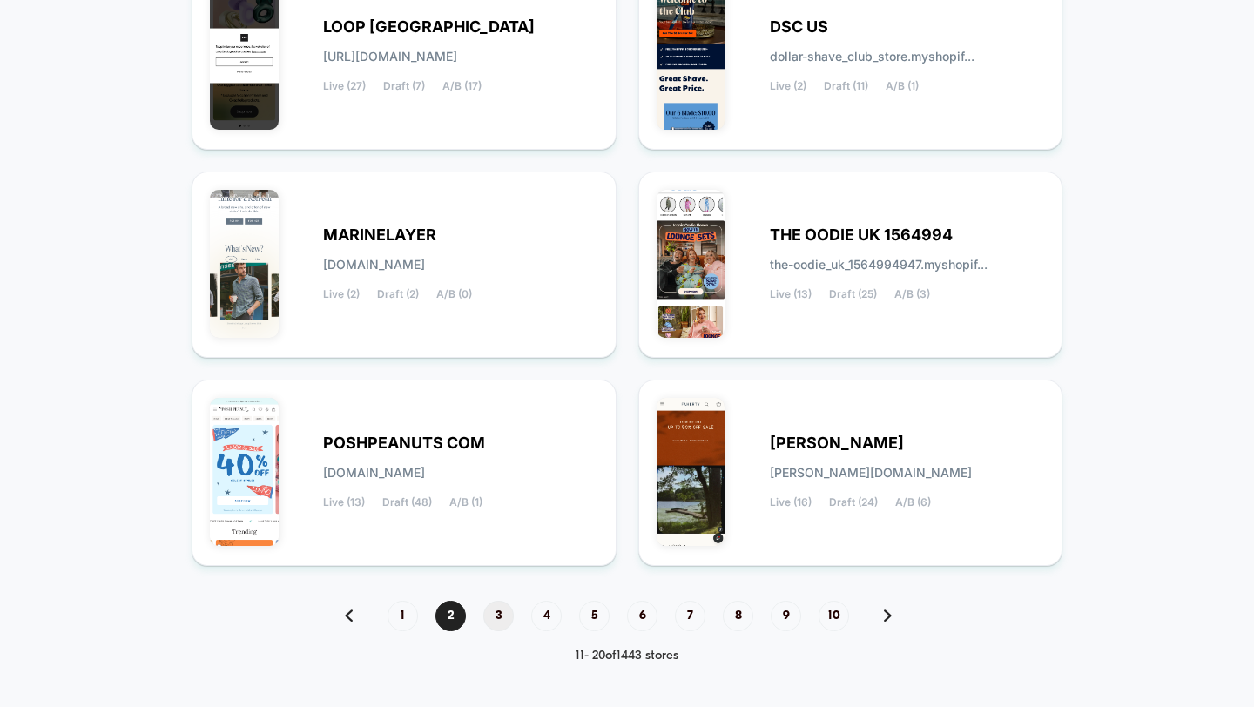
click at [494, 618] on span "3" at bounding box center [498, 616] width 30 height 30
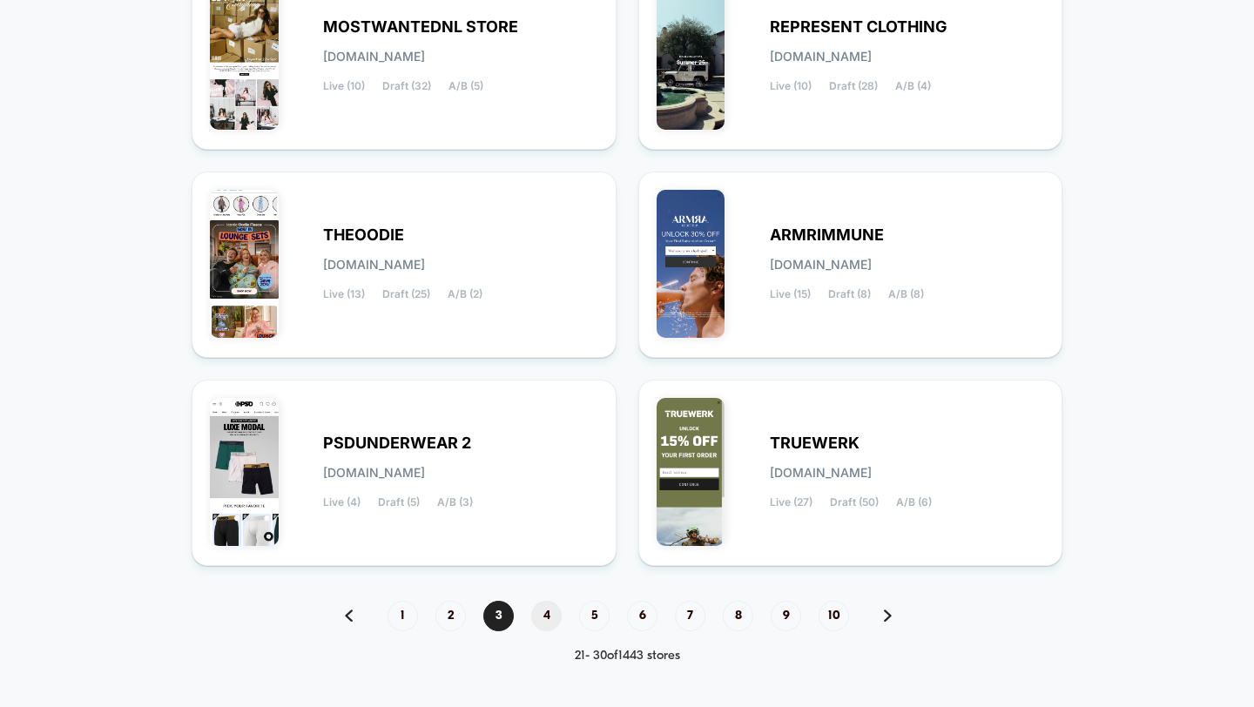
click at [546, 620] on span "4" at bounding box center [546, 616] width 30 height 30
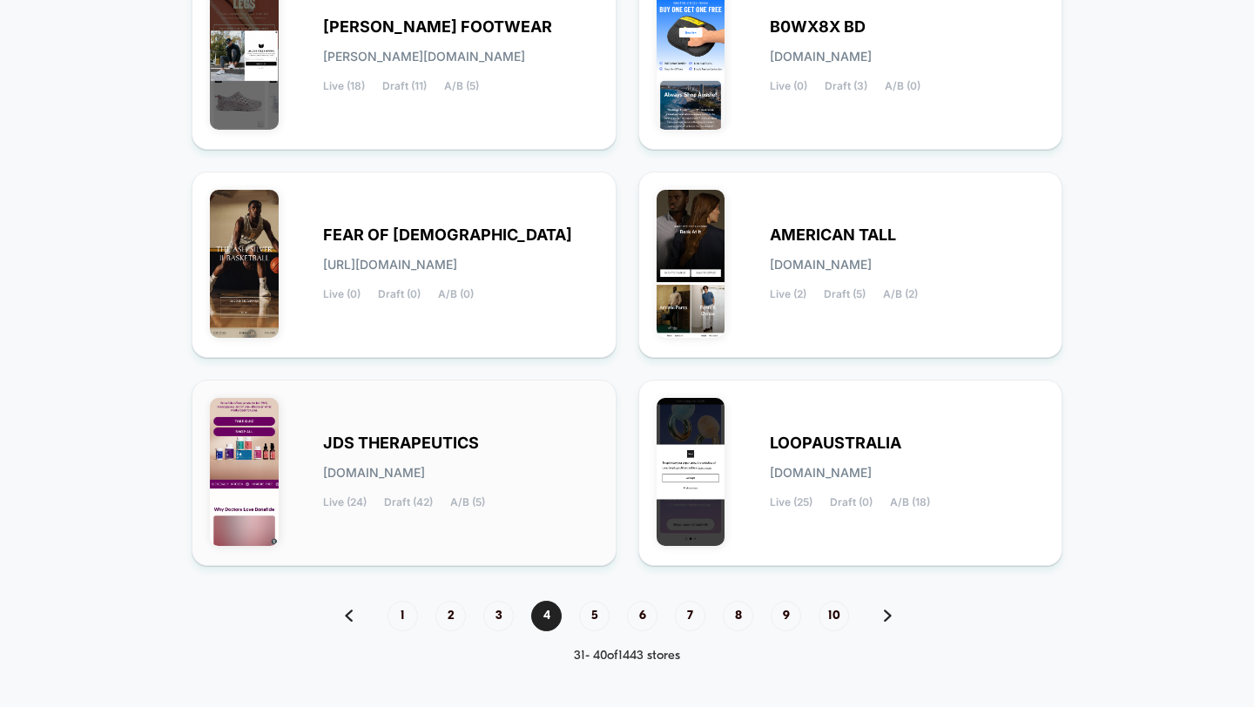
click at [471, 441] on span "JDS THERAPEUTICS" at bounding box center [401, 443] width 156 height 12
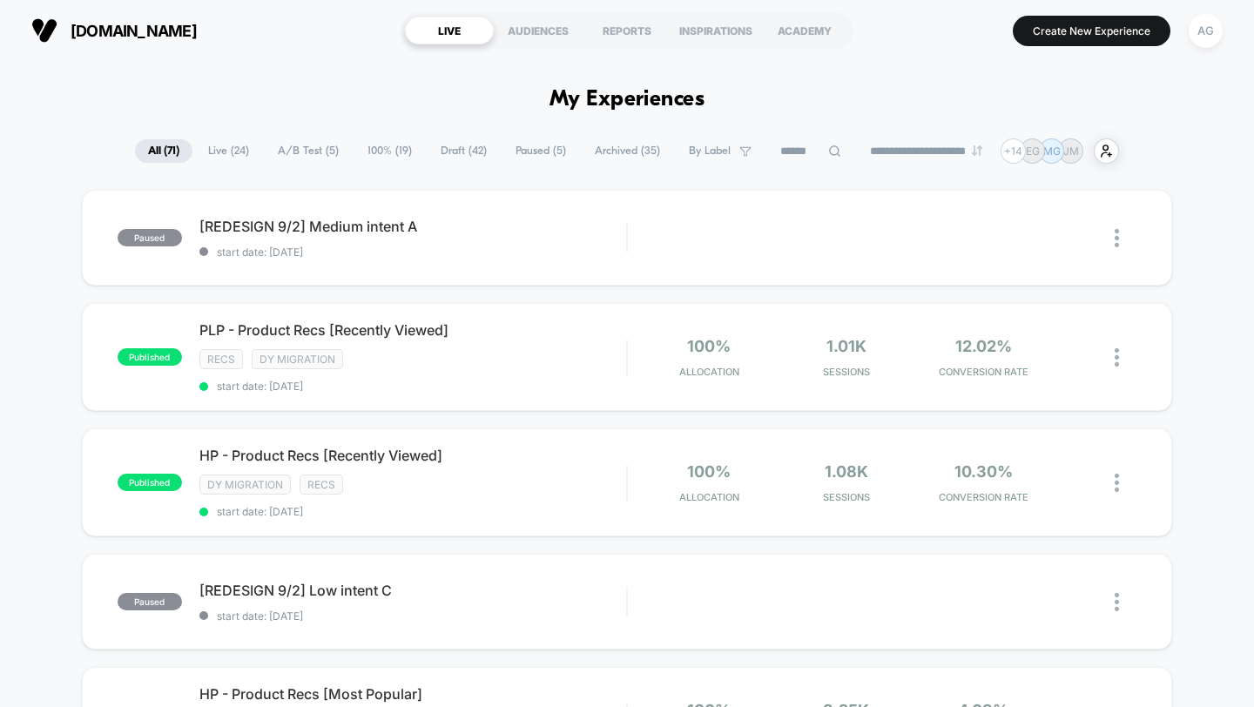
click at [321, 140] on span "A/B Test ( 5 )" at bounding box center [308, 151] width 87 height 24
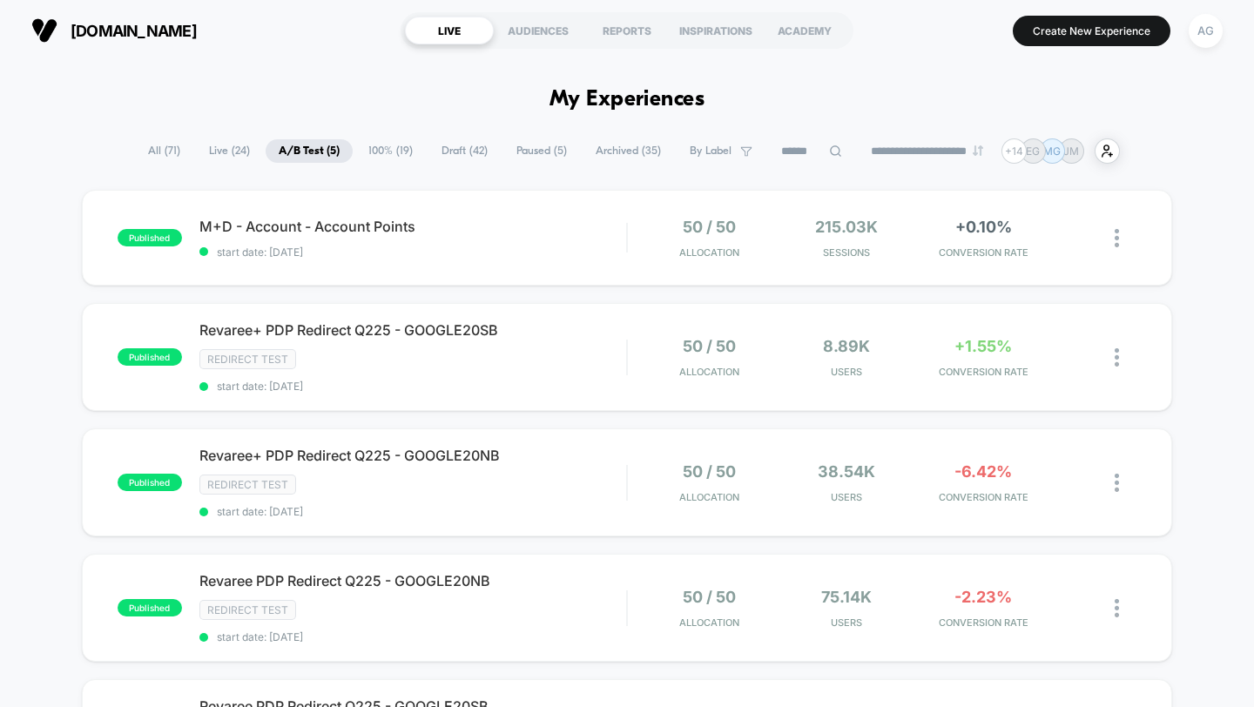
drag, startPoint x: 1200, startPoint y: 32, endPoint x: 1205, endPoint y: 138, distance: 106.4
click at [1205, 138] on div "**********" at bounding box center [627, 353] width 1254 height 707
click at [586, 221] on span "M+D - Account - Account Points Click to edit experience details" at bounding box center [413, 226] width 428 height 17
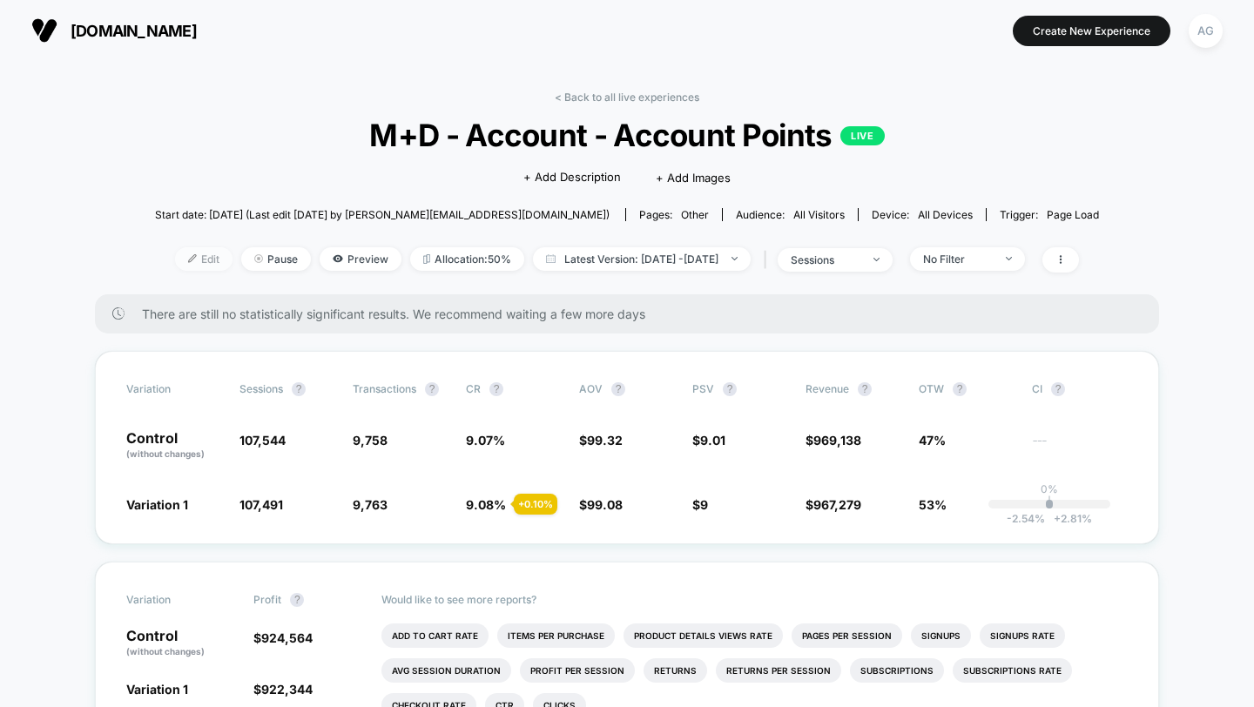
click at [175, 260] on span "Edit" at bounding box center [203, 259] width 57 height 24
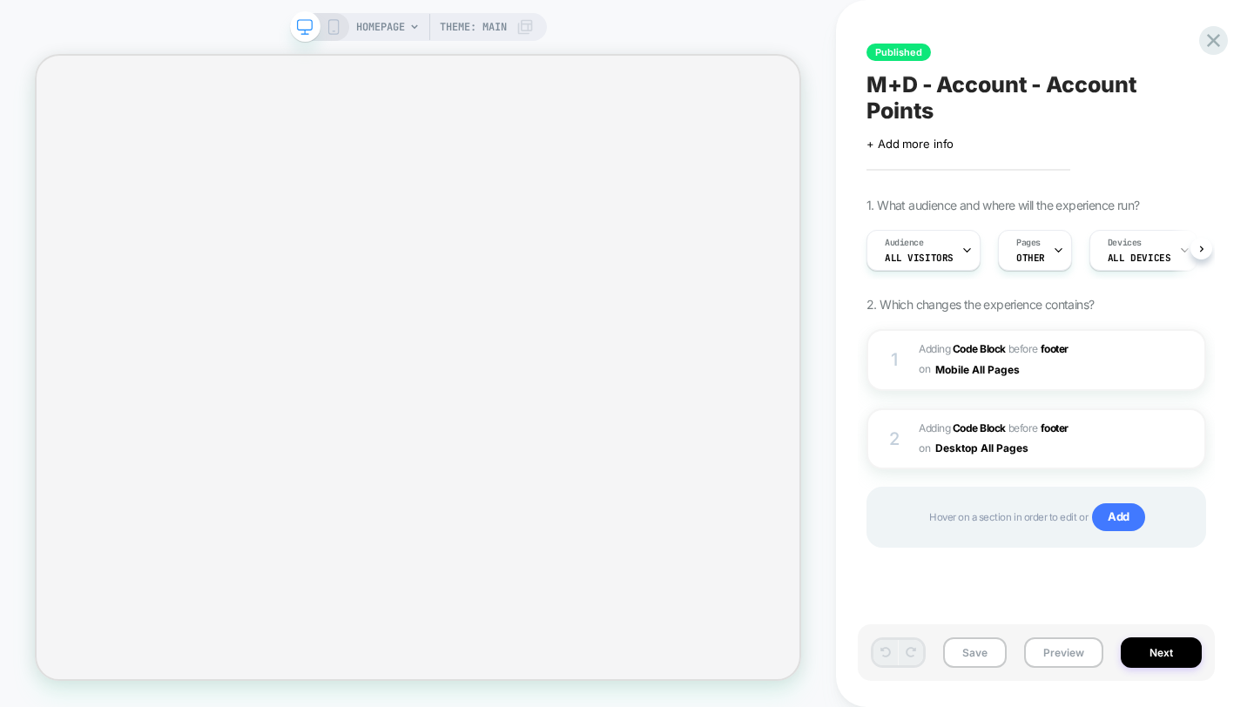
scroll to position [0, 1]
